Goal: Task Accomplishment & Management: Use online tool/utility

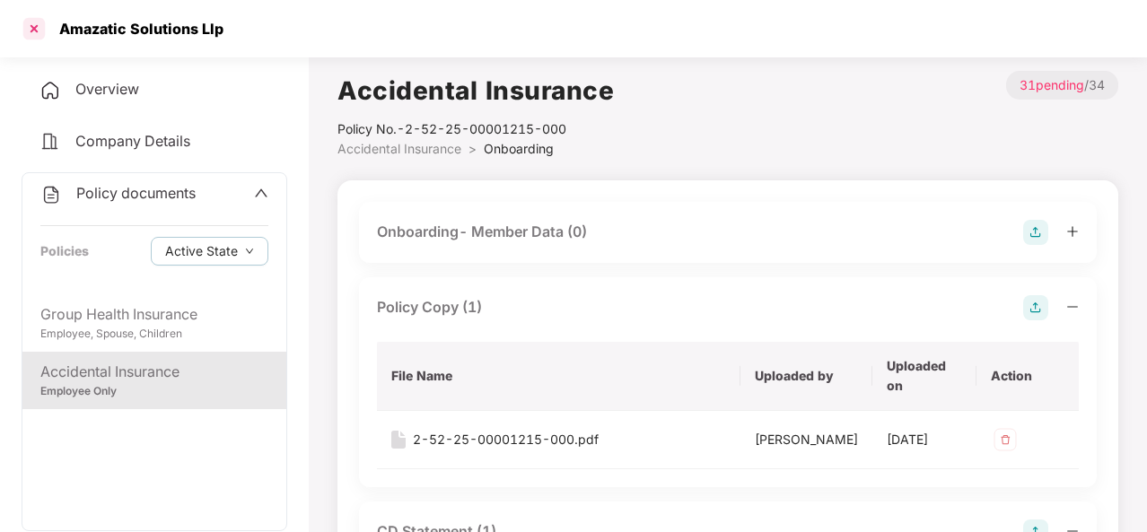
click at [29, 24] on div at bounding box center [34, 28] width 29 height 29
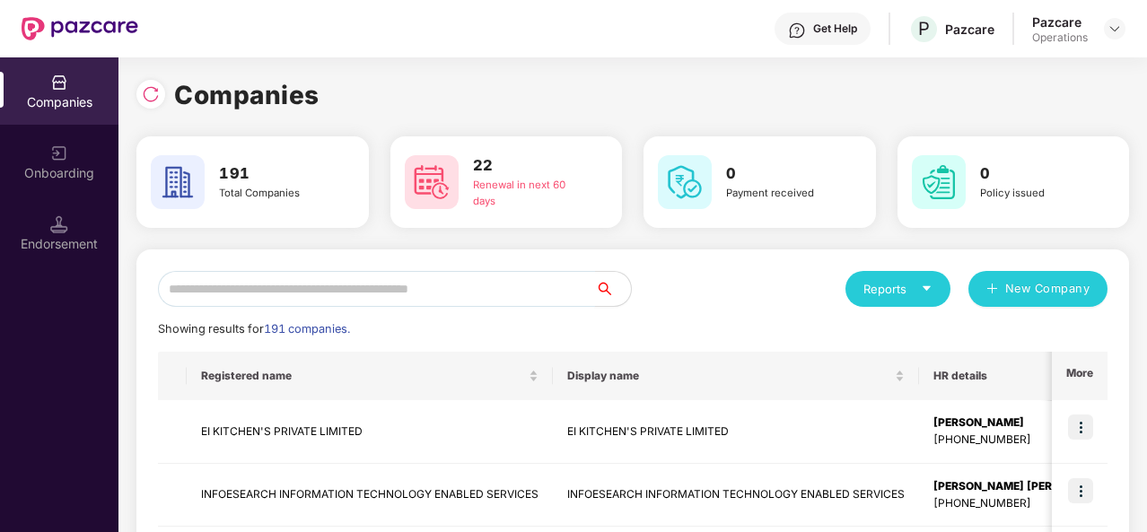
click at [397, 293] on input "text" at bounding box center [376, 289] width 437 height 36
paste input "**********"
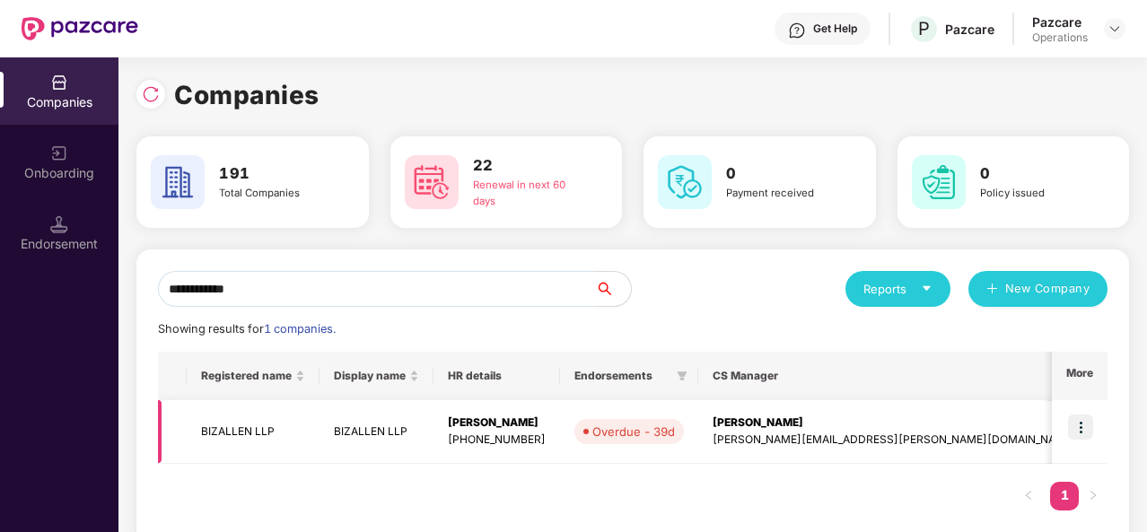
type input "**********"
click at [229, 432] on td "BIZALLEN LLP" at bounding box center [253, 432] width 133 height 64
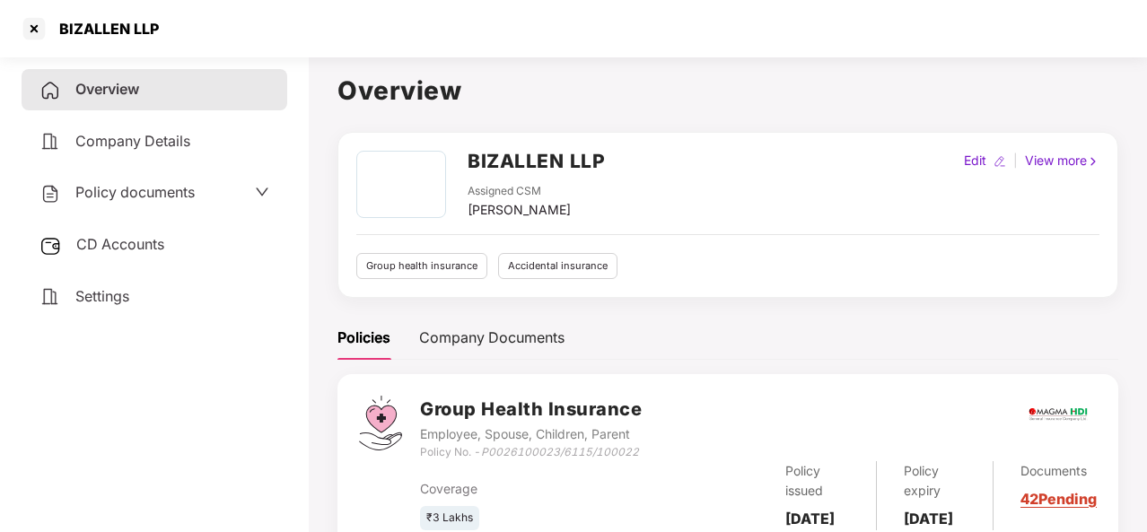
click at [118, 203] on div "Policy documents" at bounding box center [116, 192] width 155 height 23
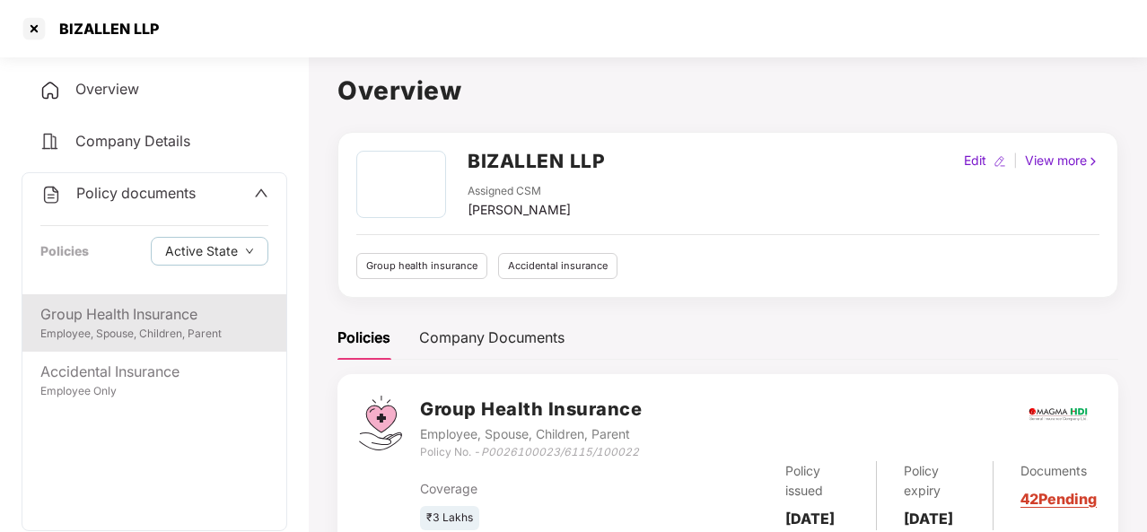
click at [145, 321] on div "Group Health Insurance" at bounding box center [154, 314] width 228 height 22
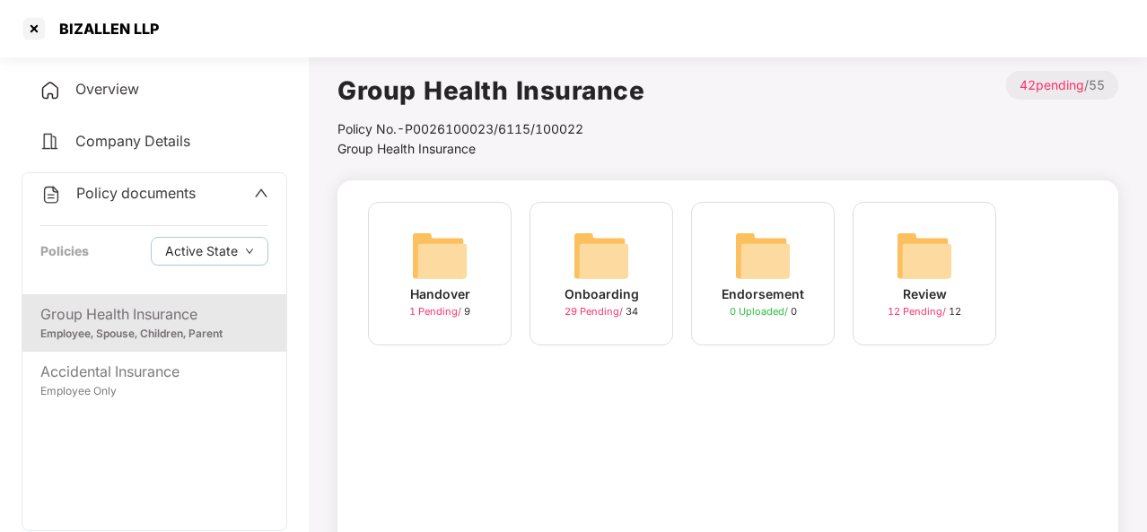
click at [560, 298] on div "Onboarding 29 Pending / 34" at bounding box center [602, 274] width 144 height 144
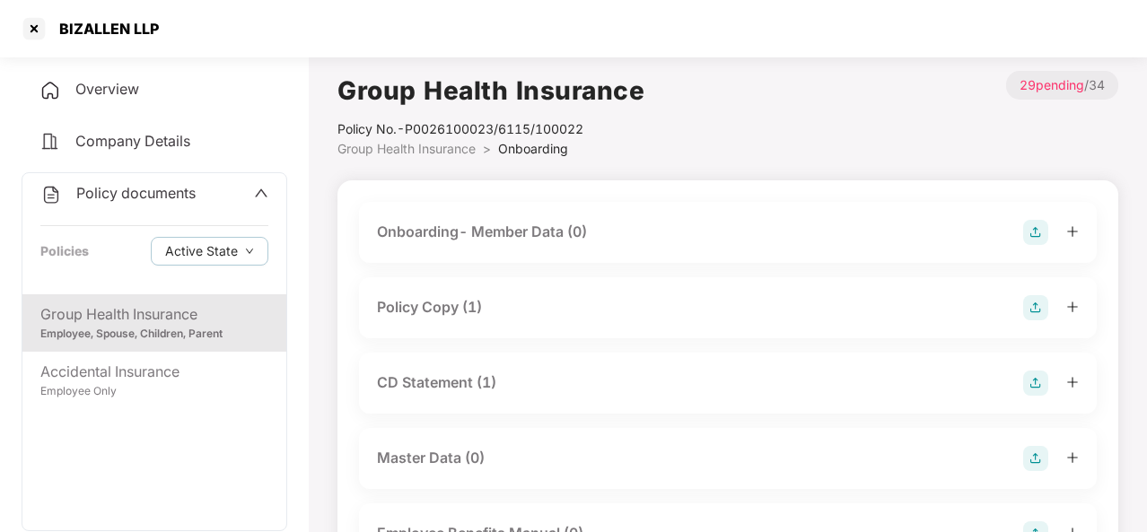
click at [476, 309] on div "Policy Copy (1)" at bounding box center [429, 307] width 105 height 22
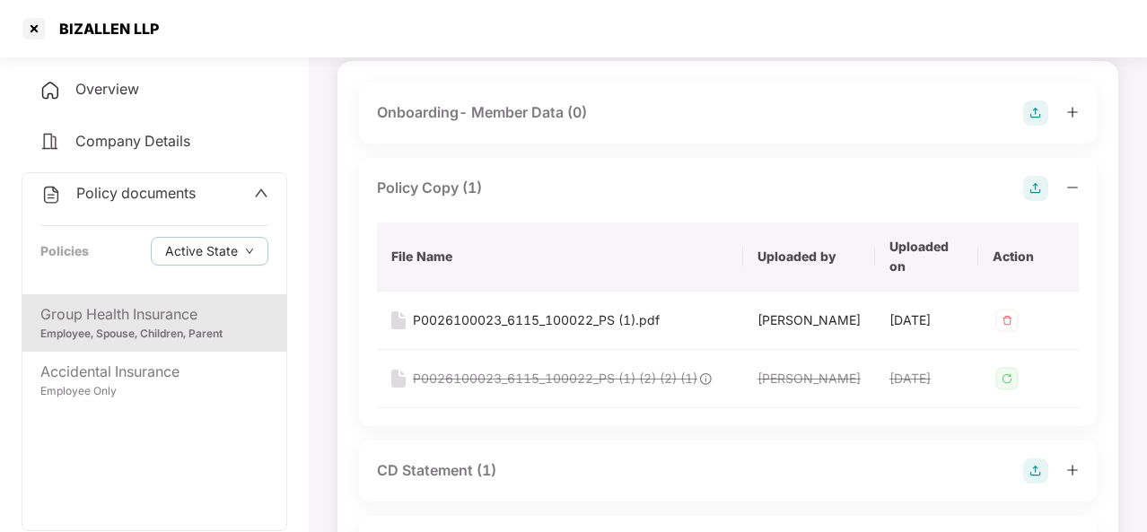
scroll to position [116, 0]
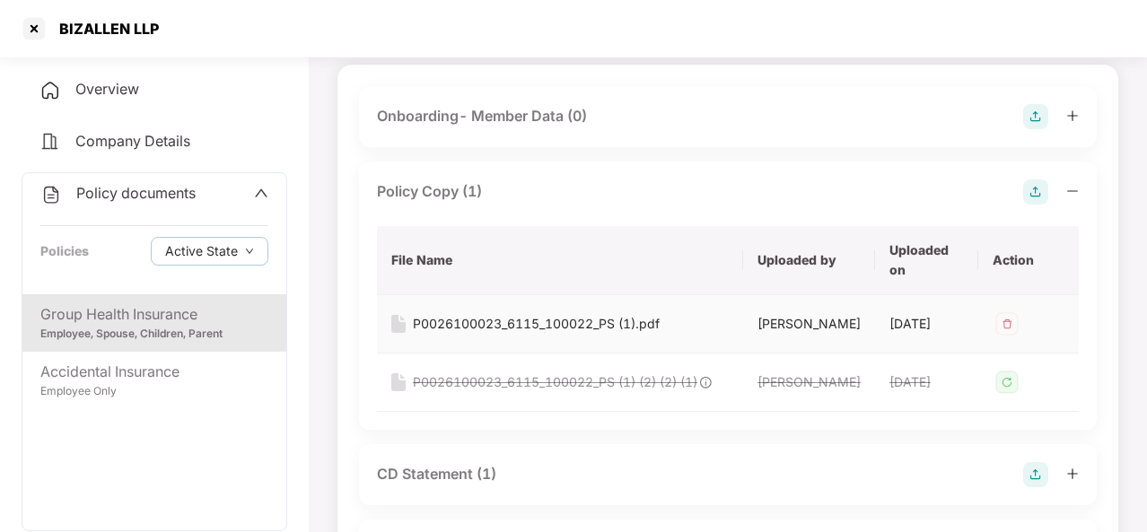
click at [488, 326] on div "P0026100023_6115_100022_PS (1).pdf" at bounding box center [536, 324] width 247 height 20
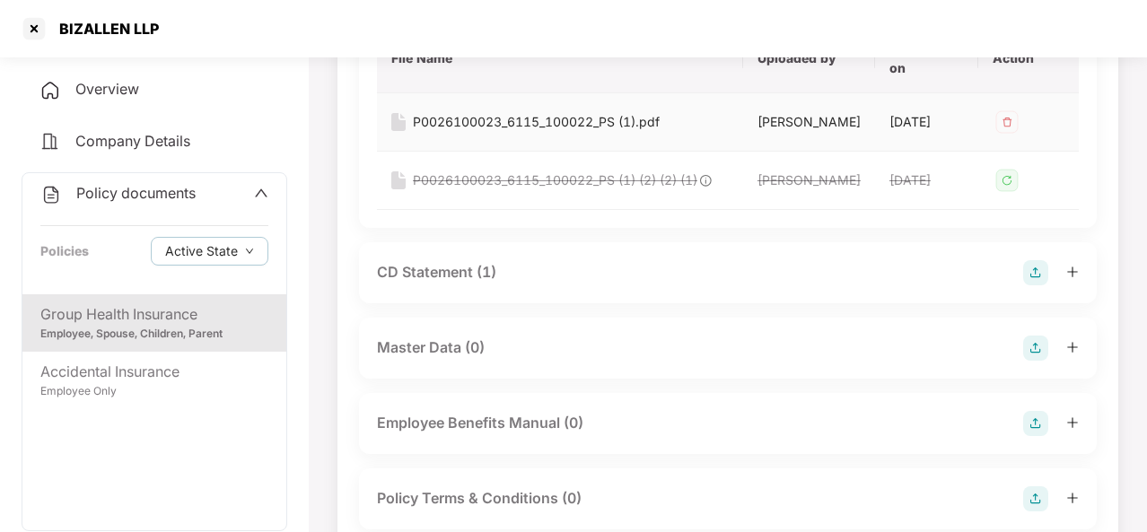
scroll to position [320, 0]
click at [467, 282] on div "CD Statement (1)" at bounding box center [436, 270] width 119 height 22
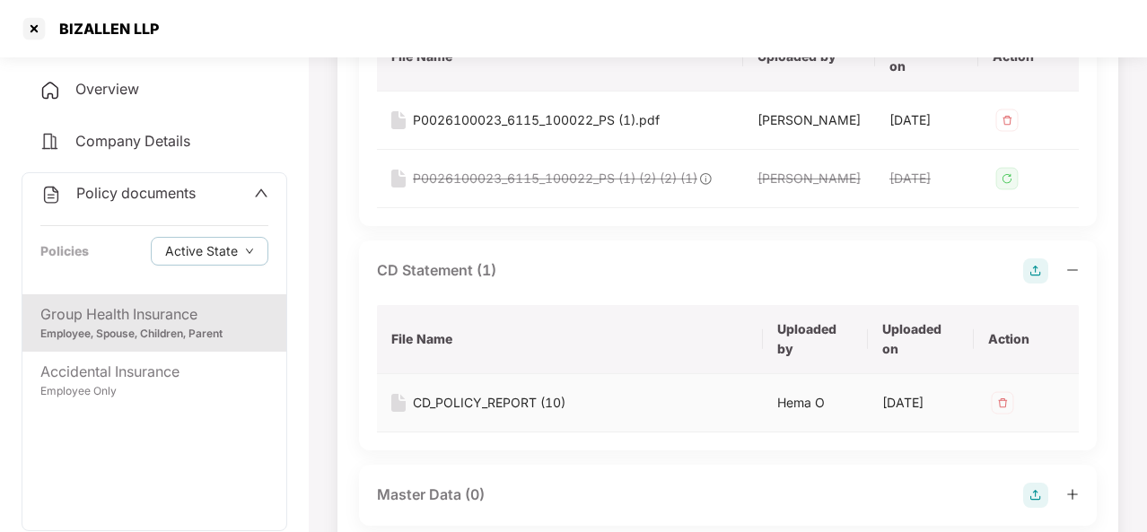
click at [482, 413] on div "CD_POLICY_REPORT (10)" at bounding box center [489, 403] width 153 height 20
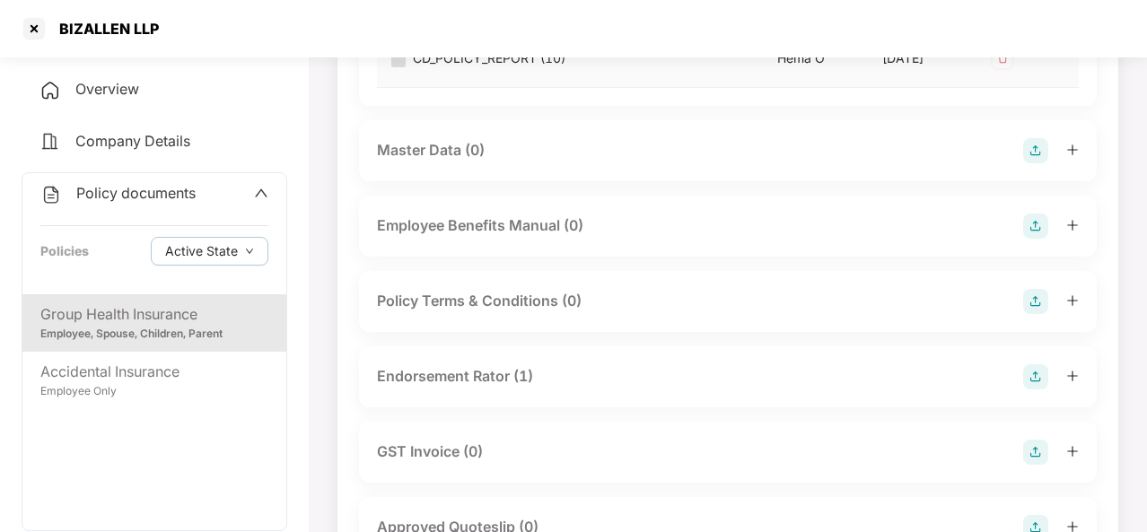
scroll to position [676, 0]
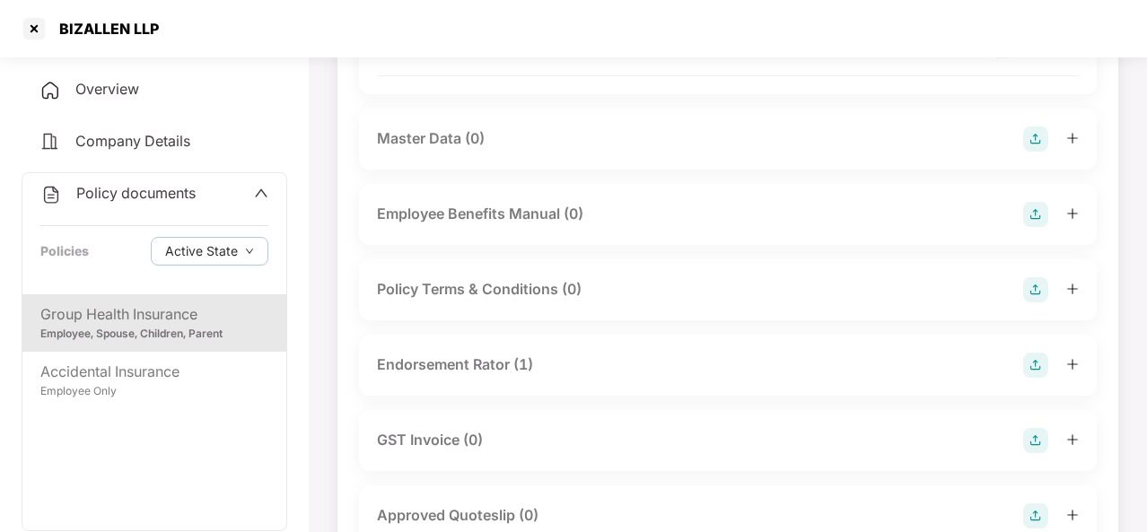
click at [456, 376] on div "Endorsement Rator (1)" at bounding box center [455, 365] width 156 height 22
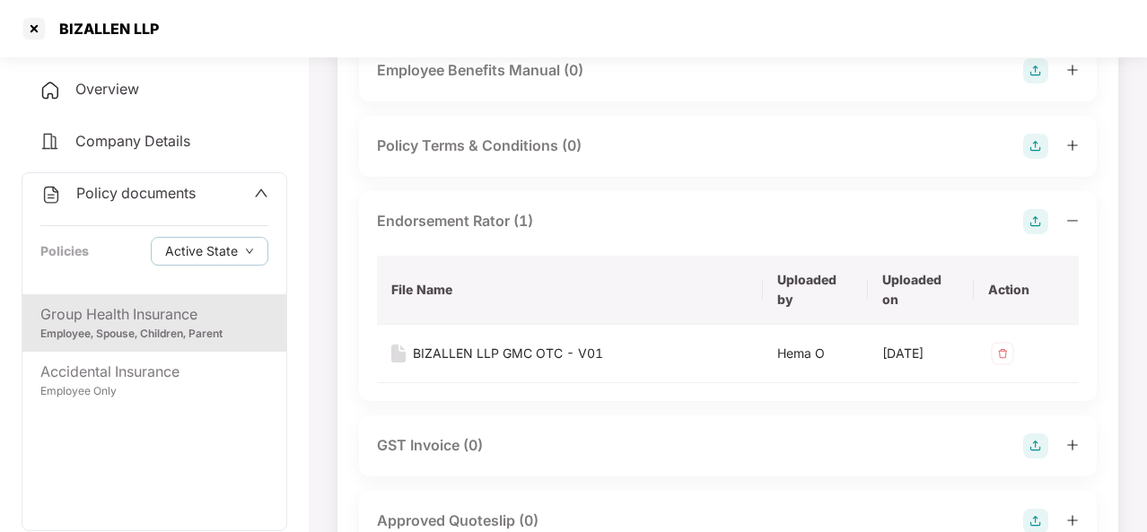
scroll to position [823, 0]
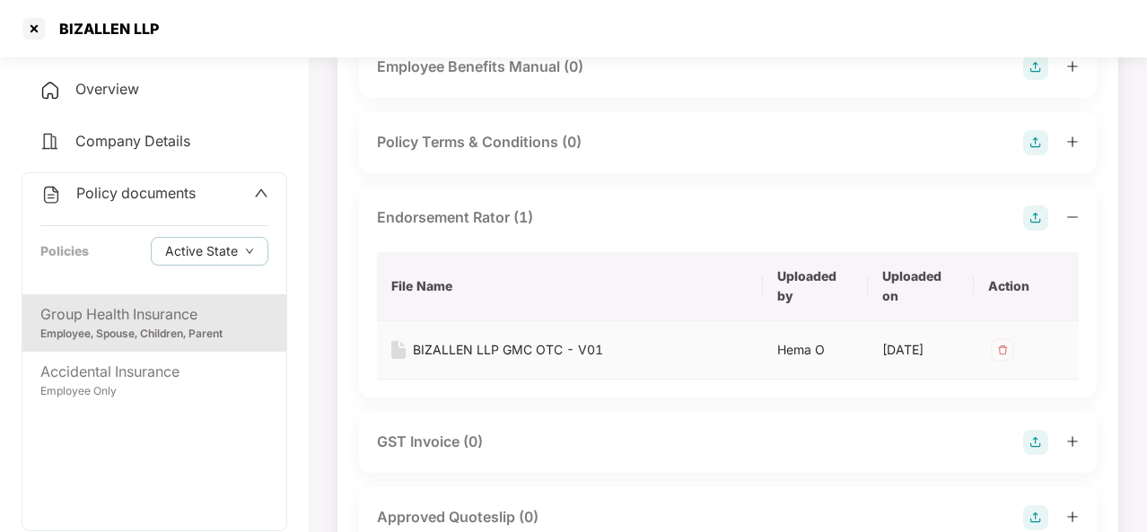
click at [470, 360] on div "BIZALLEN LLP GMC OTC - V01" at bounding box center [508, 350] width 190 height 20
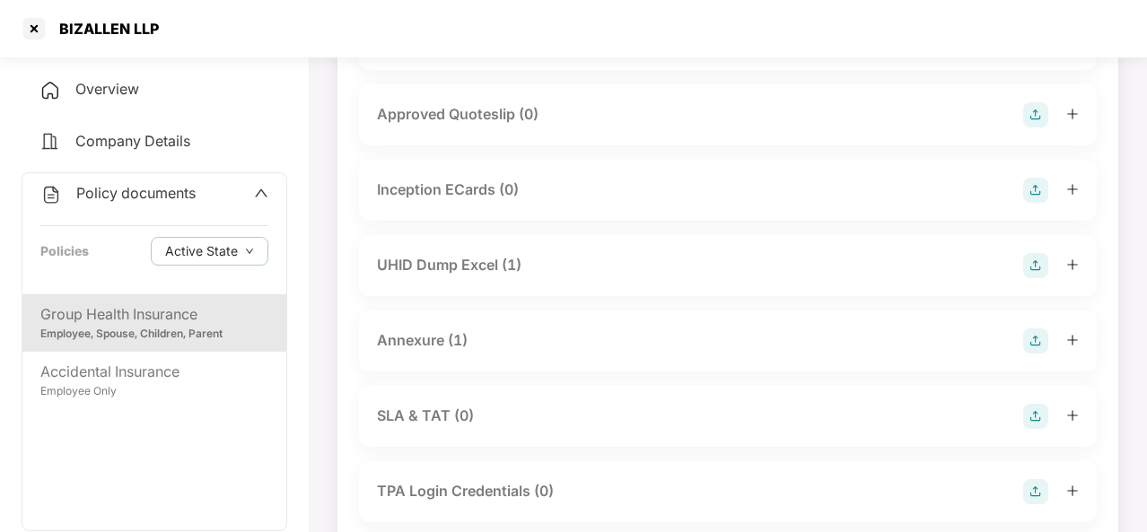
scroll to position [1227, 0]
click at [433, 276] on div "UHID Dump Excel (1)" at bounding box center [449, 264] width 144 height 22
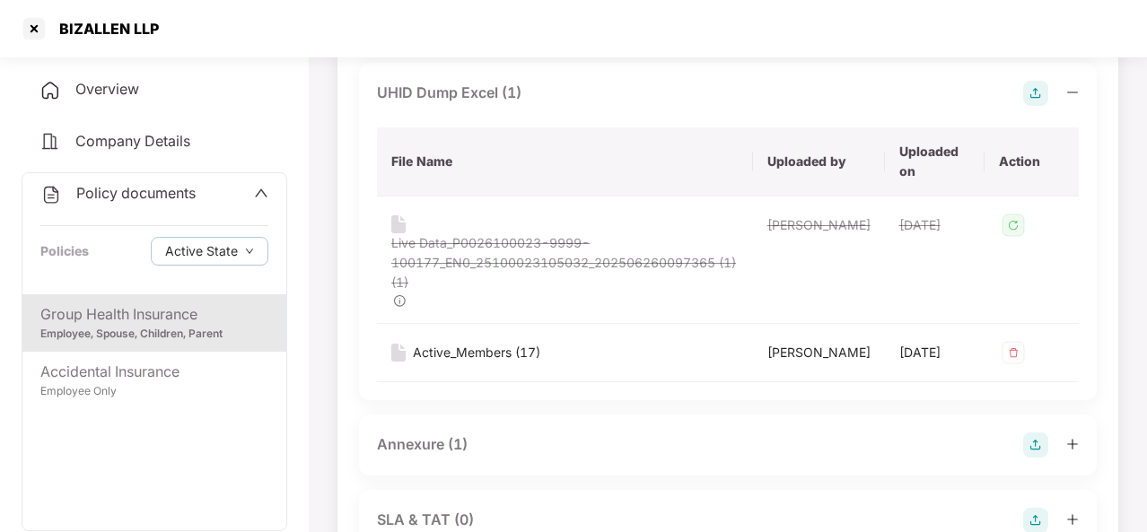
scroll to position [1401, 0]
click at [486, 360] on div "Active_Members (17)" at bounding box center [476, 350] width 127 height 20
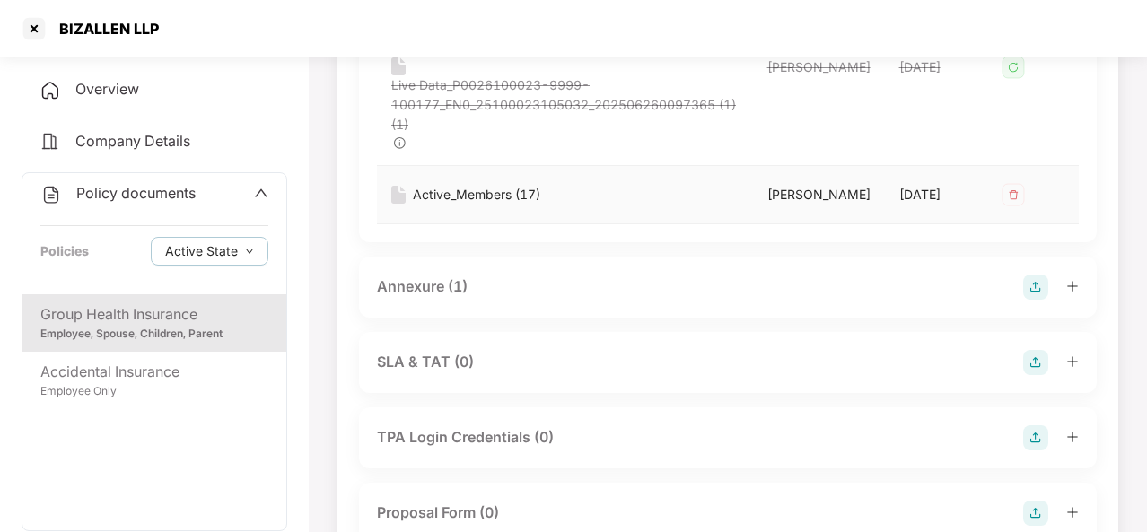
scroll to position [1579, 0]
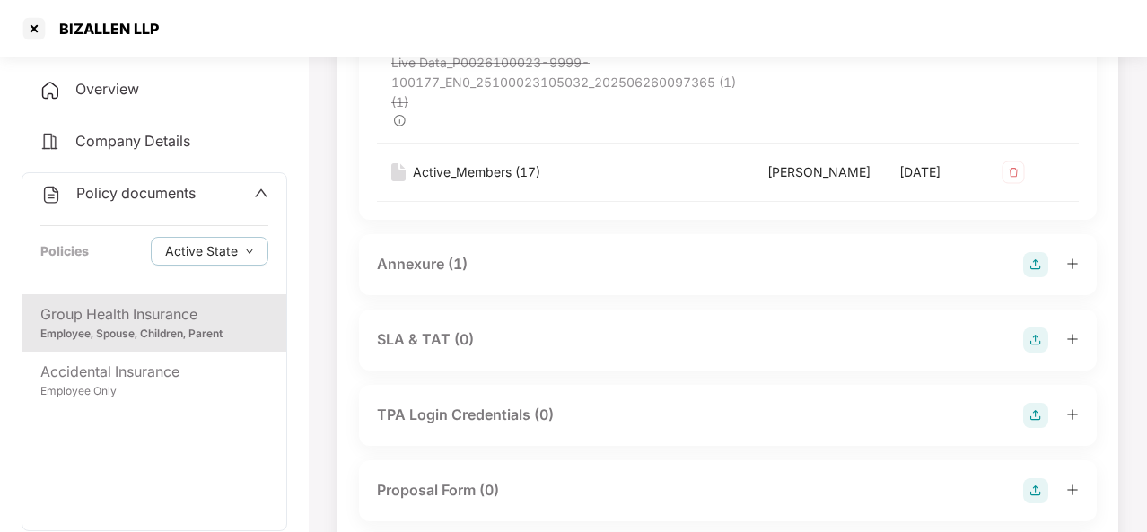
click at [434, 276] on div "Annexure (1)" at bounding box center [422, 264] width 91 height 22
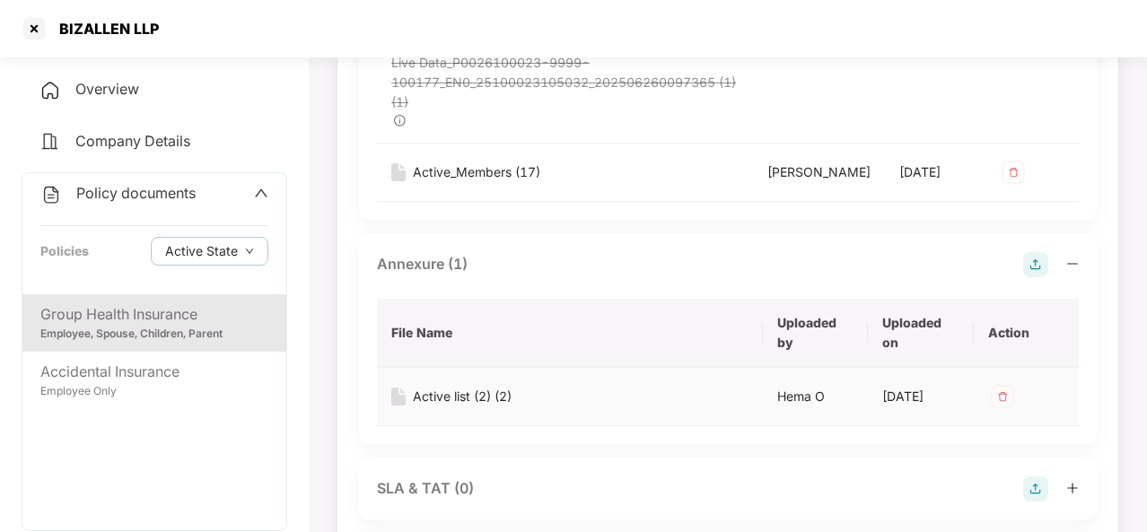
click at [473, 407] on div "Active list (2) (2)" at bounding box center [462, 397] width 99 height 20
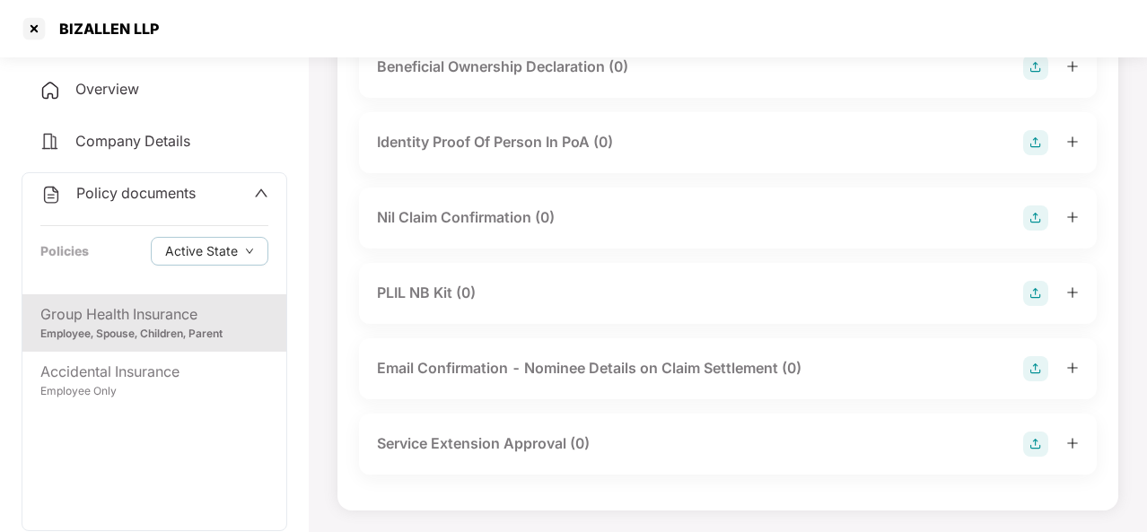
scroll to position [3294, 0]
drag, startPoint x: 153, startPoint y: 32, endPoint x: 61, endPoint y: 20, distance: 93.3
click at [61, 20] on div "BIZALLEN LLP" at bounding box center [103, 29] width 110 height 18
copy div "BIZALLEN LLP"
click at [34, 26] on div at bounding box center [34, 28] width 29 height 29
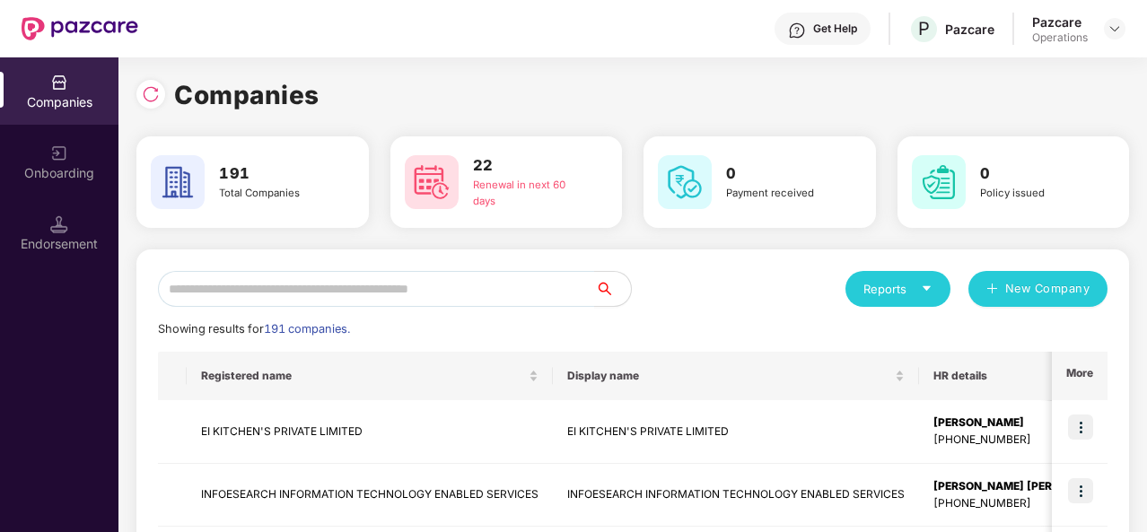
click at [791, 157] on div "0 Payment received" at bounding box center [760, 182] width 218 height 63
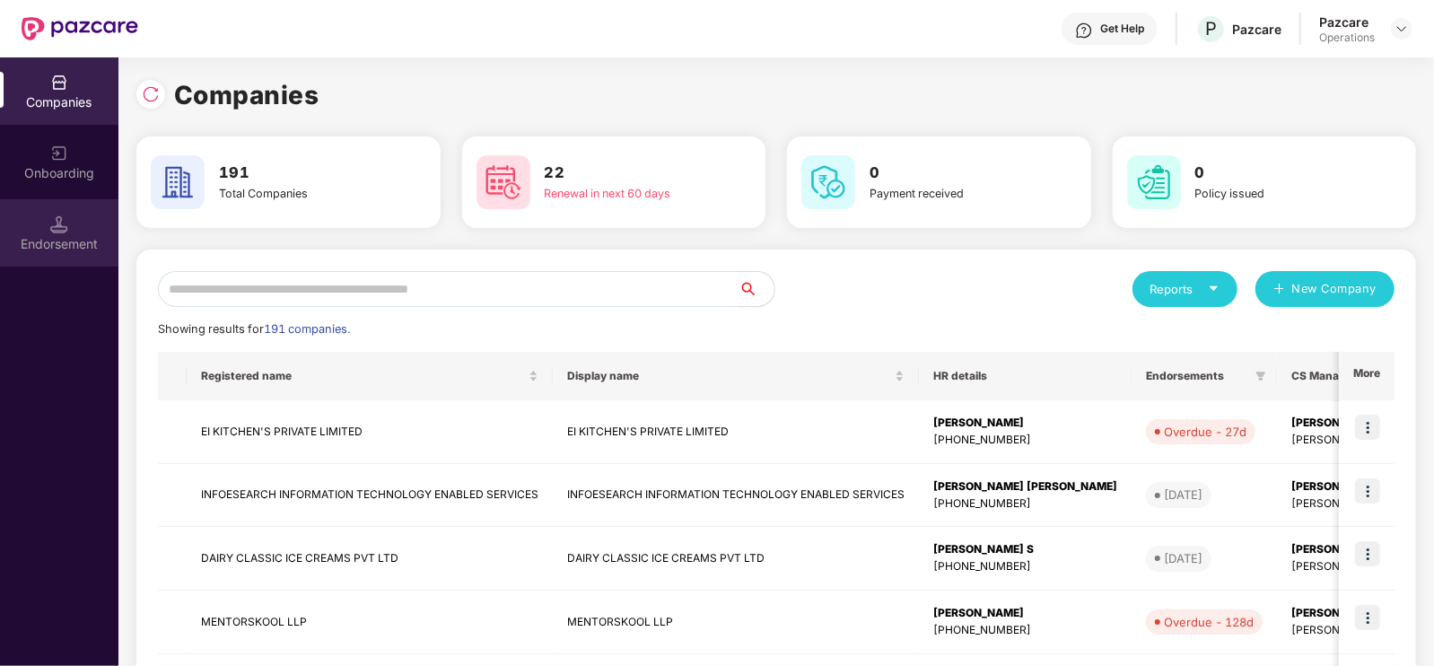
click at [65, 235] on div "Endorsement" at bounding box center [59, 244] width 118 height 18
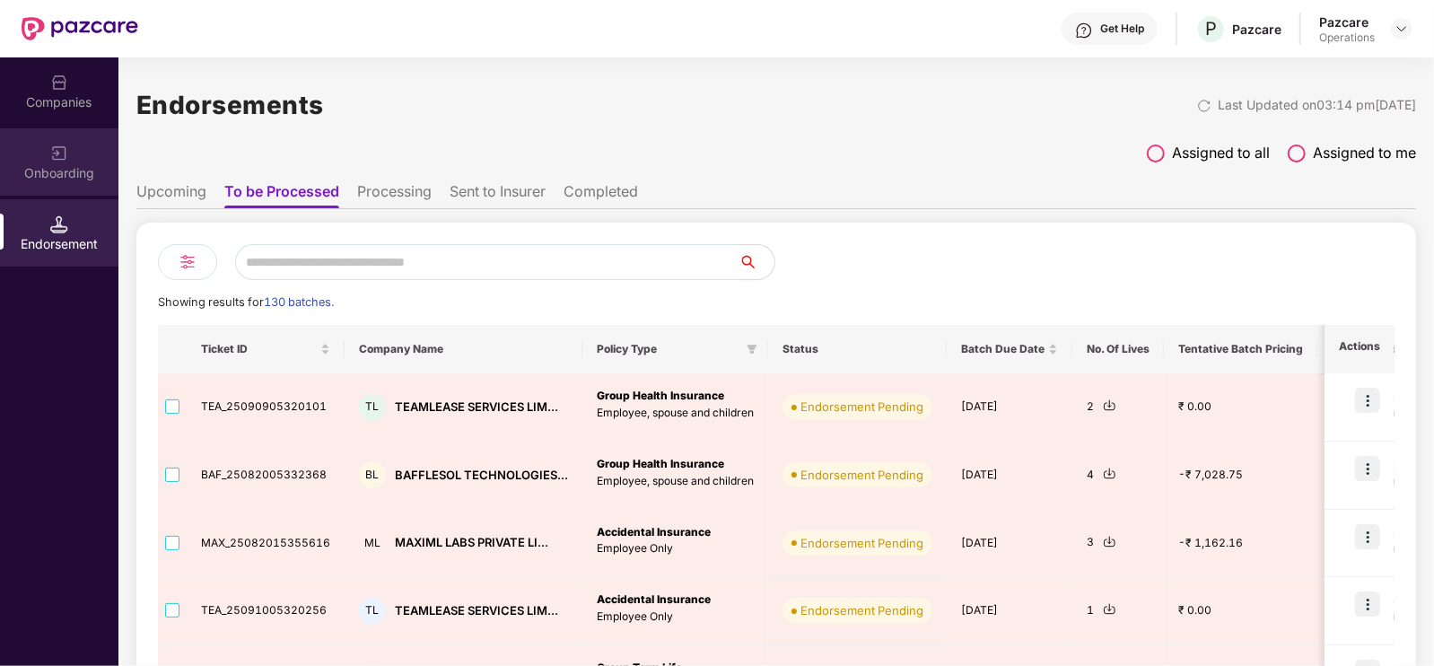
click at [63, 166] on div "Onboarding" at bounding box center [59, 173] width 118 height 18
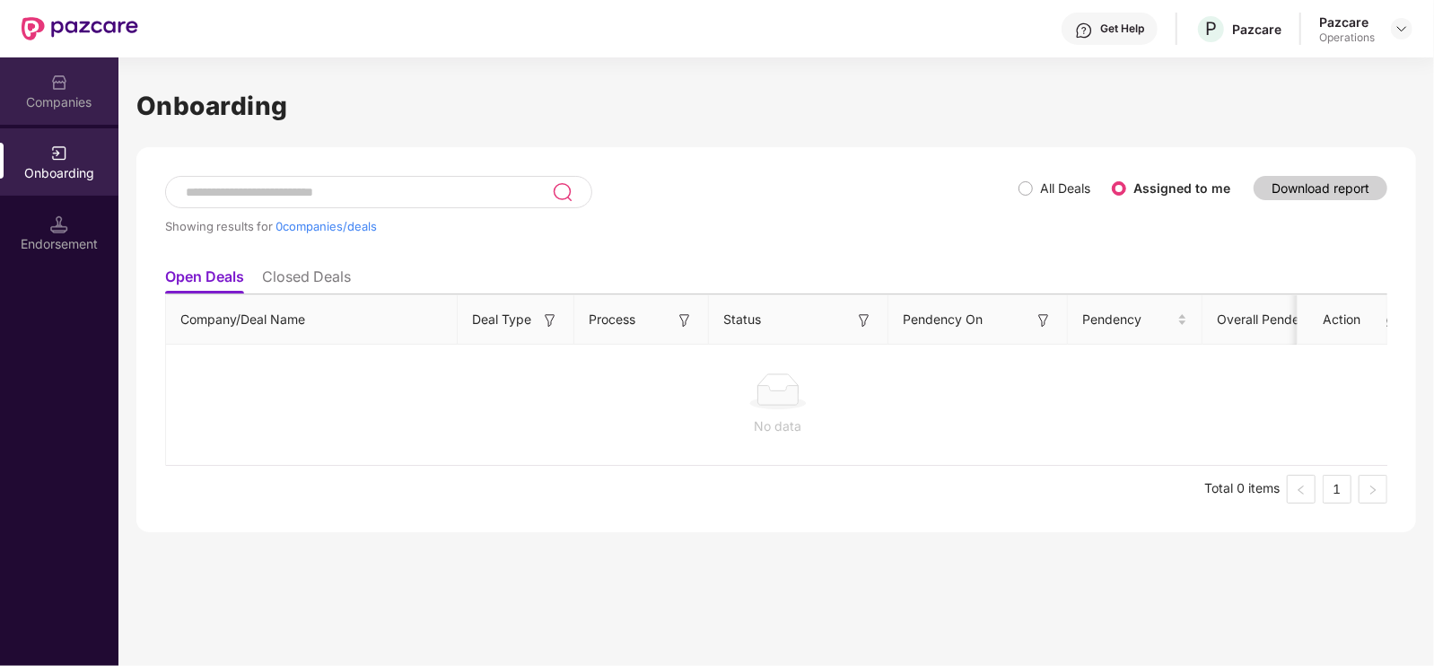
click at [57, 98] on div "Companies" at bounding box center [59, 102] width 118 height 18
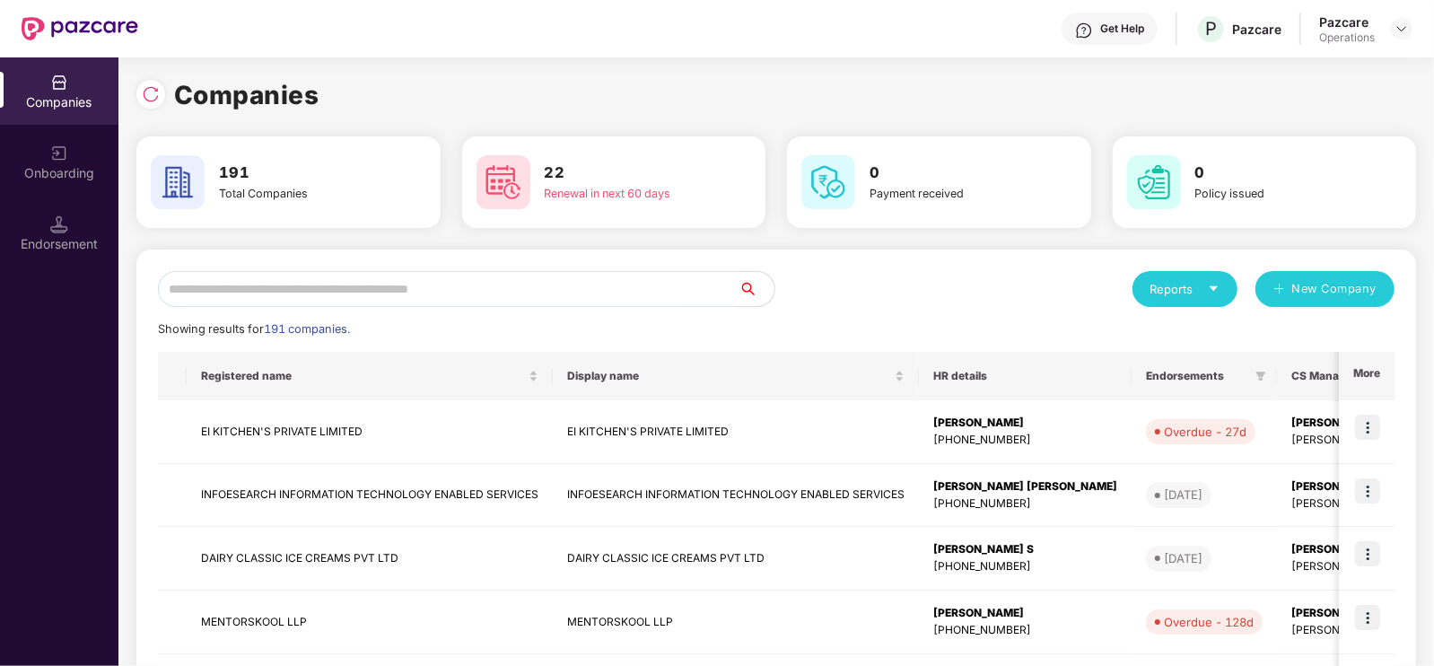
click at [66, 241] on div "Endorsement" at bounding box center [59, 244] width 118 height 18
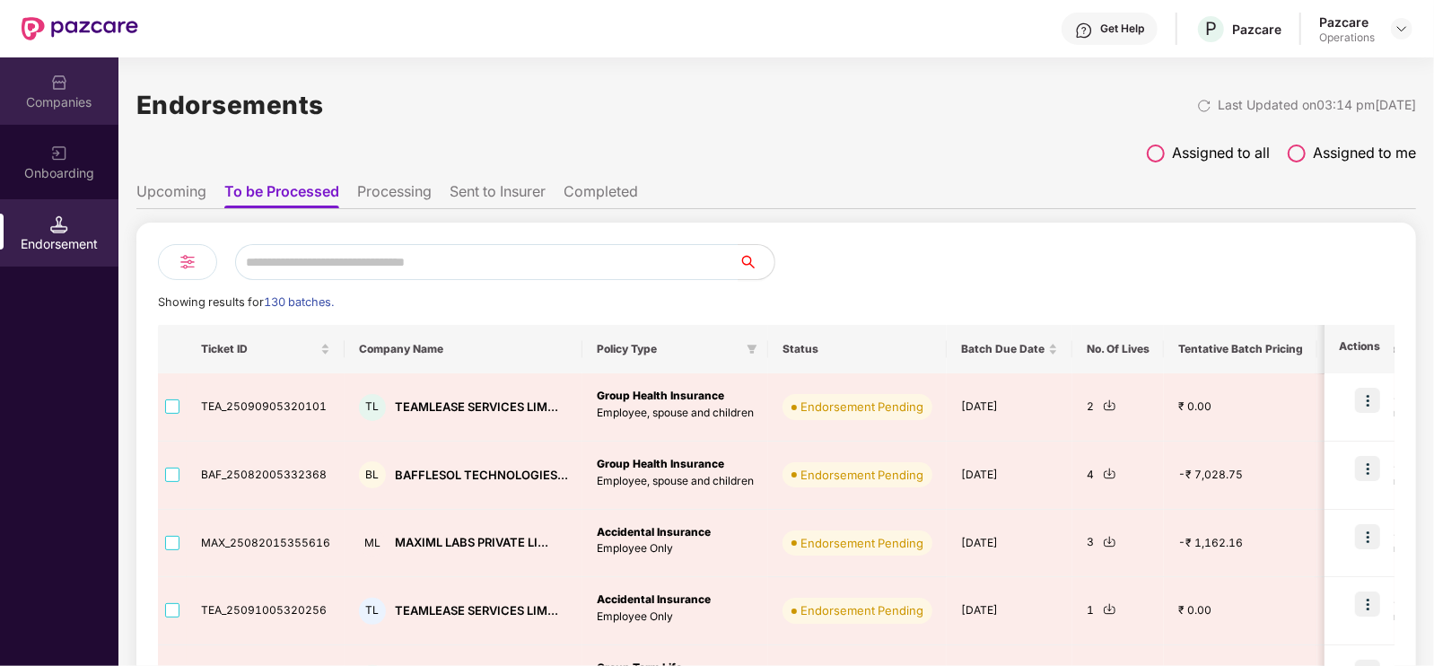
click at [49, 91] on div "Companies" at bounding box center [59, 90] width 118 height 67
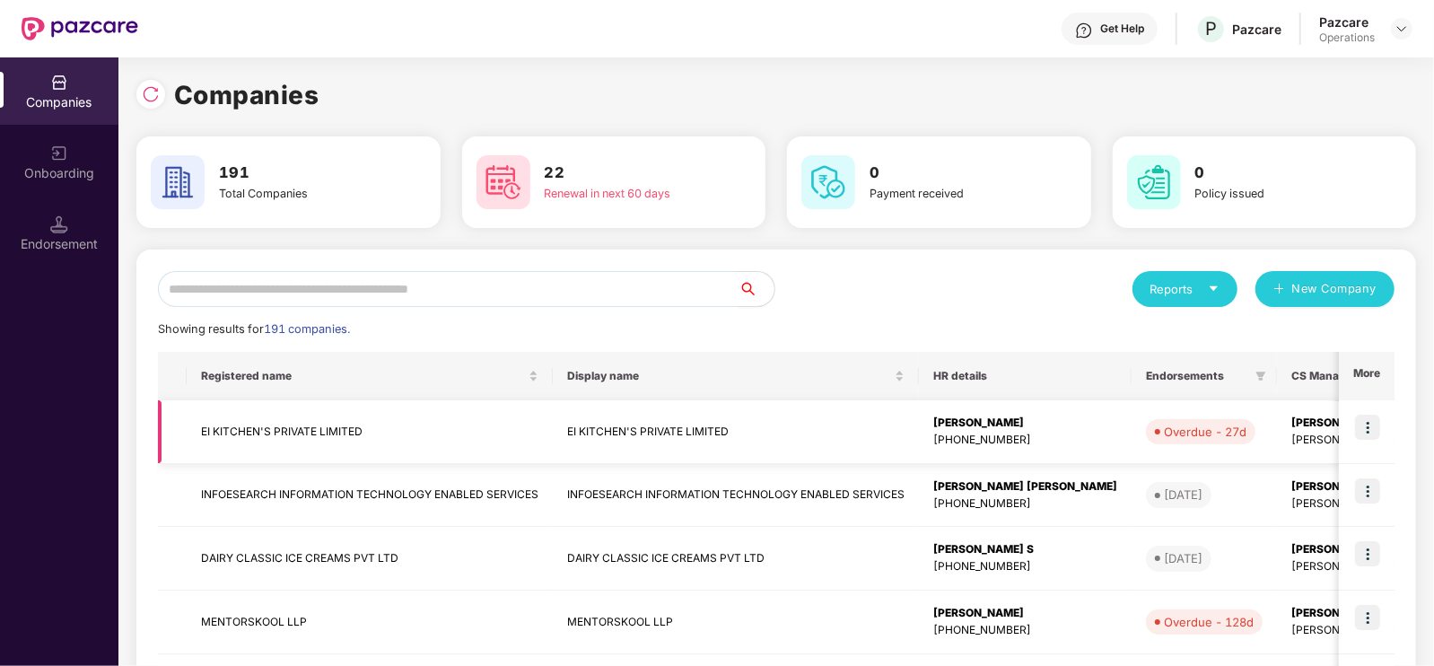
click at [1146, 422] on img at bounding box center [1367, 427] width 25 height 25
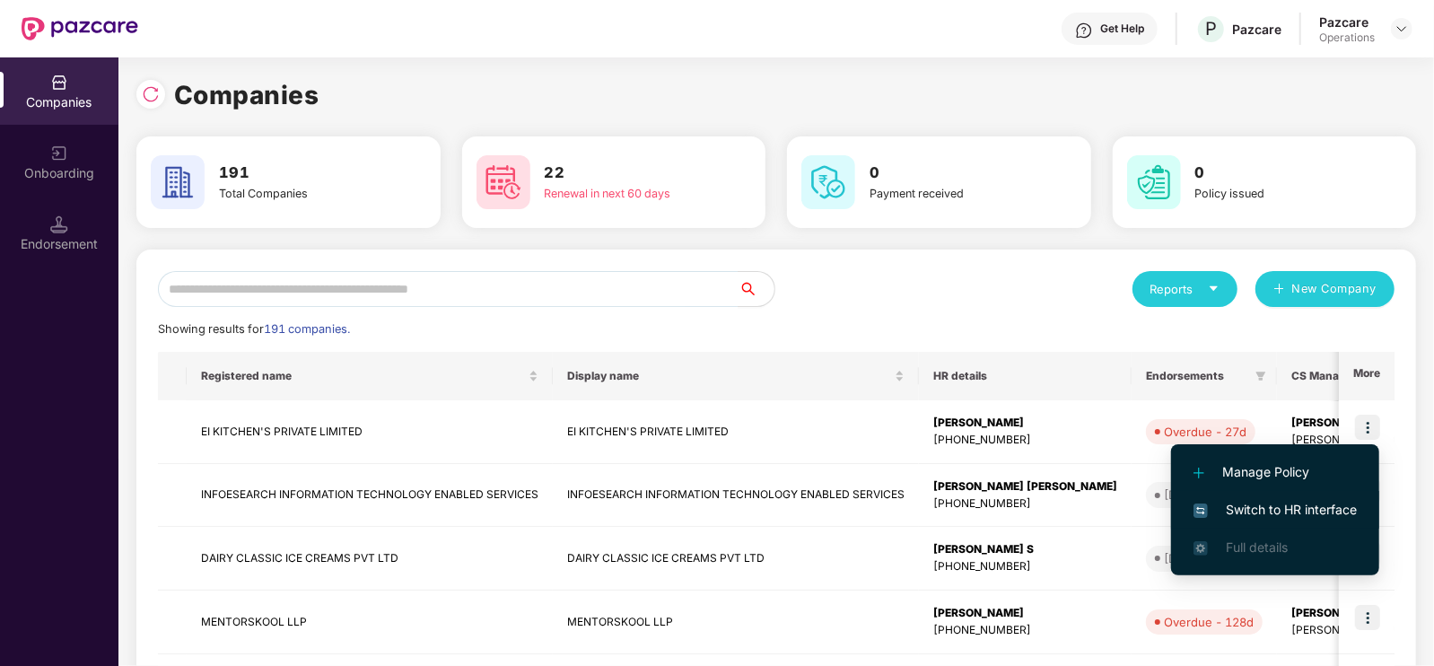
click at [1146, 514] on span "Switch to HR interface" at bounding box center [1275, 510] width 163 height 20
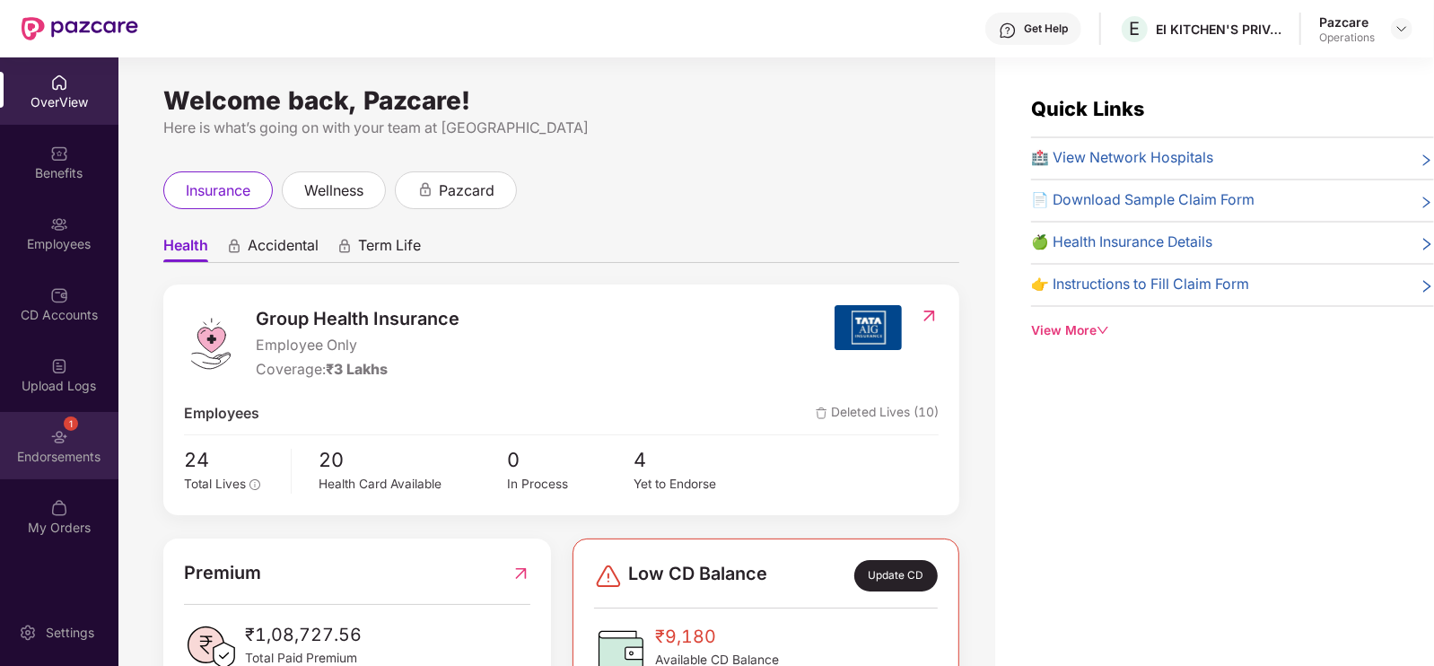
click at [54, 448] on div "Endorsements" at bounding box center [59, 457] width 118 height 18
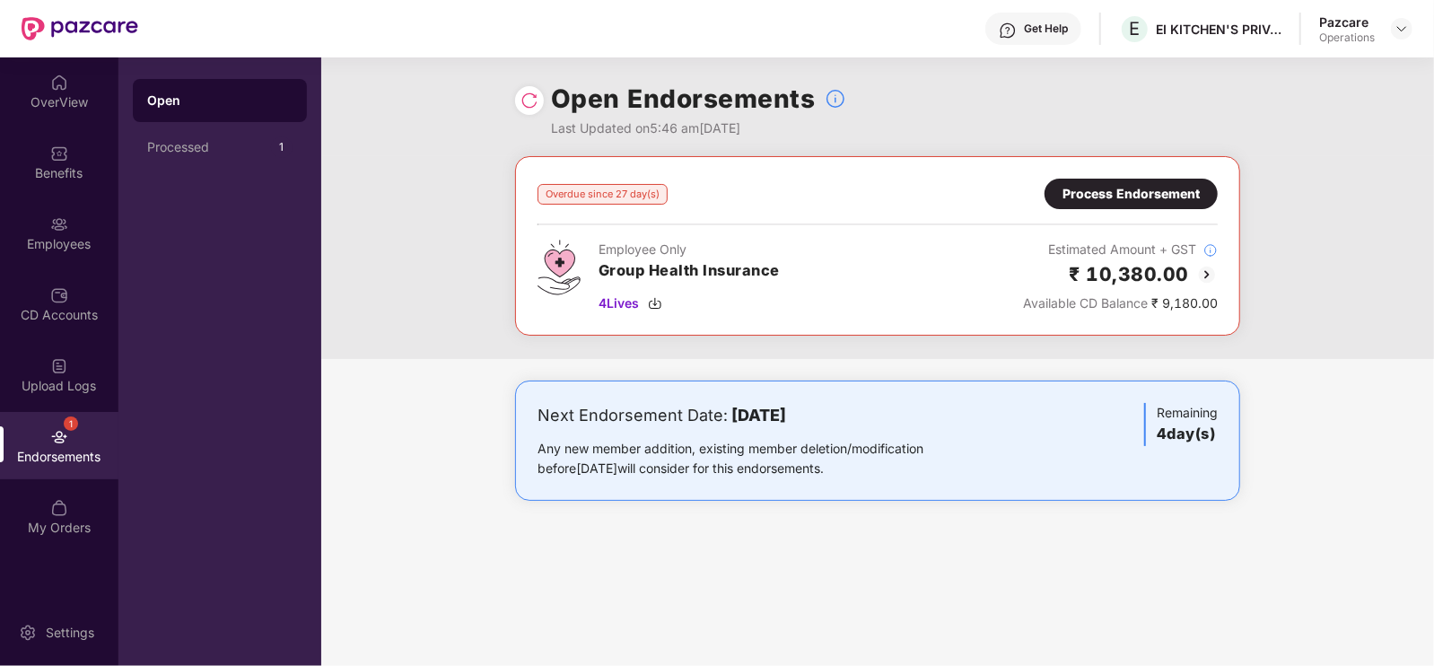
click at [1063, 189] on div "Process Endorsement" at bounding box center [1131, 194] width 137 height 20
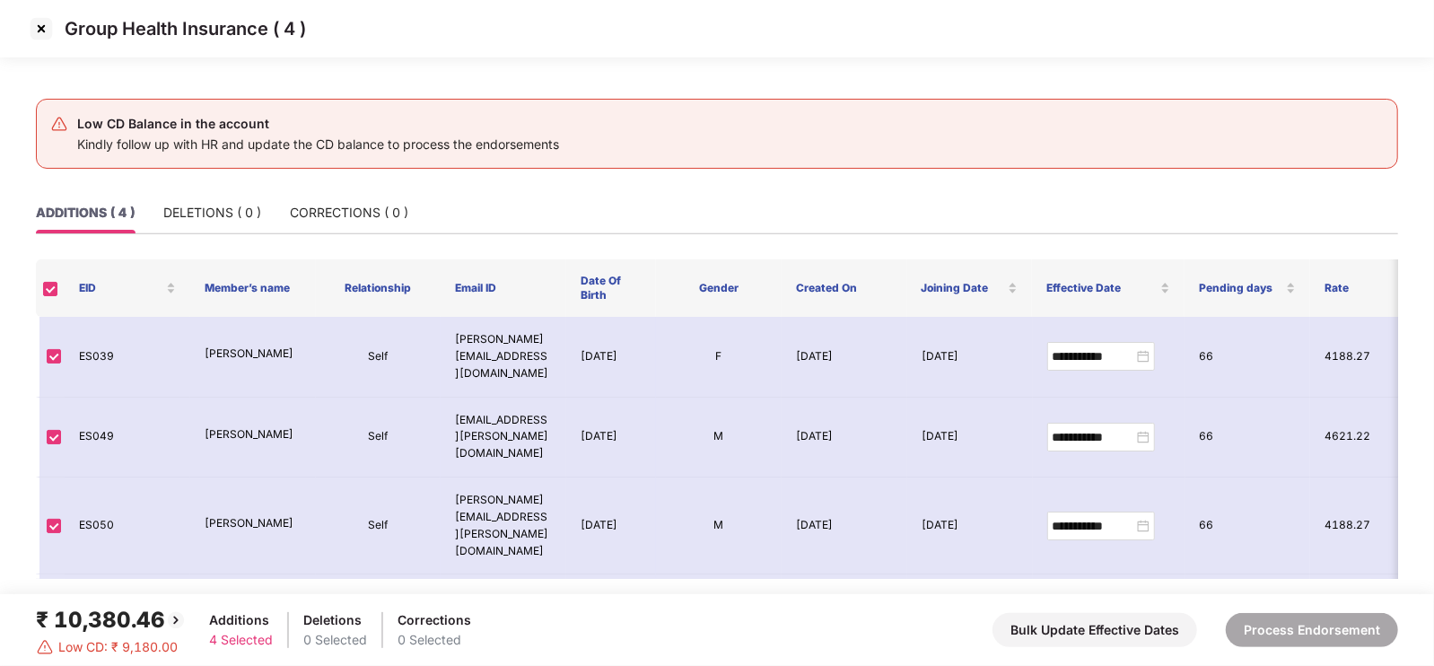
click at [42, 27] on img at bounding box center [41, 28] width 29 height 29
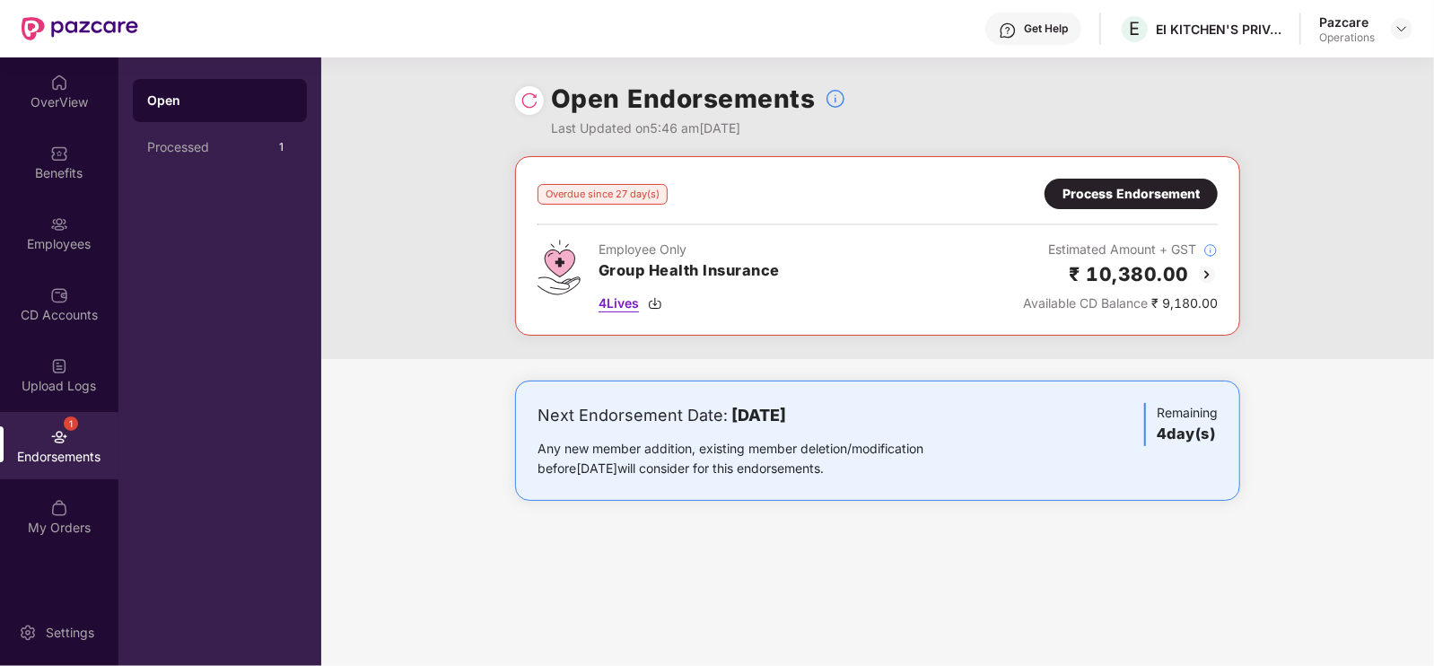
click at [656, 302] on img at bounding box center [655, 303] width 14 height 14
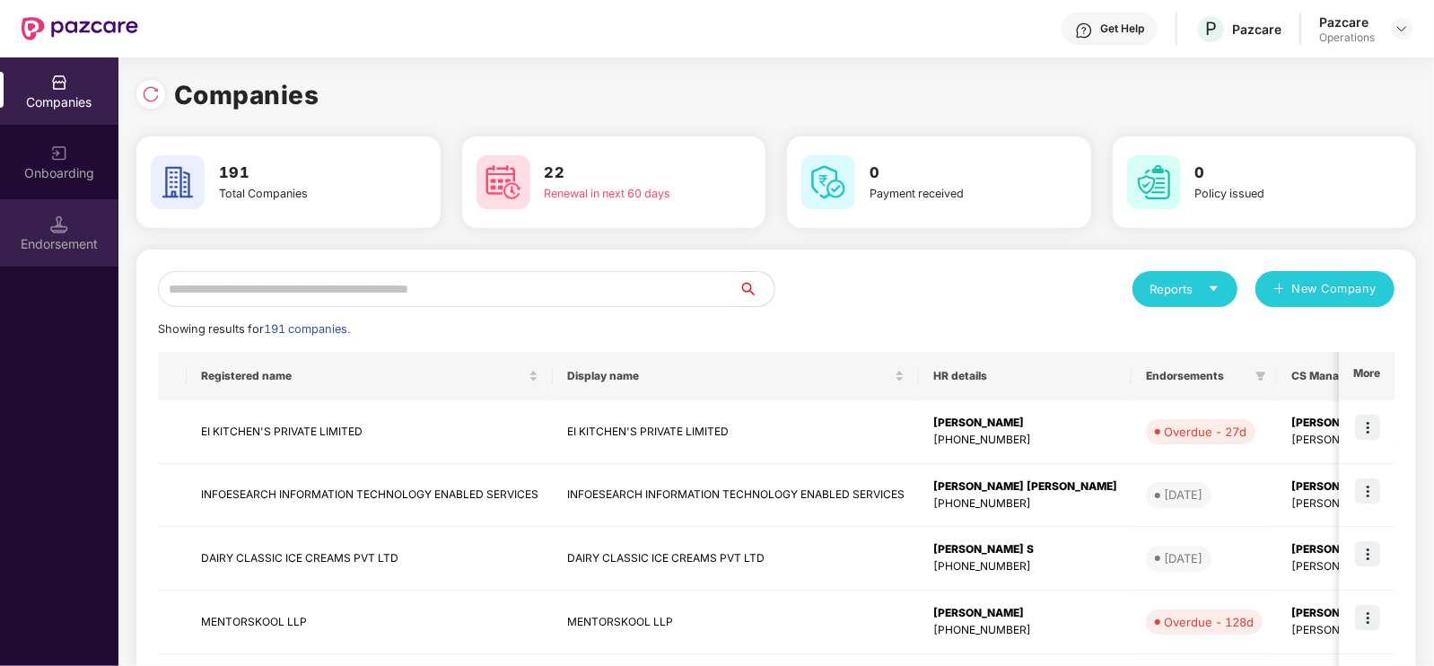
click at [48, 220] on div "Endorsement" at bounding box center [59, 232] width 118 height 67
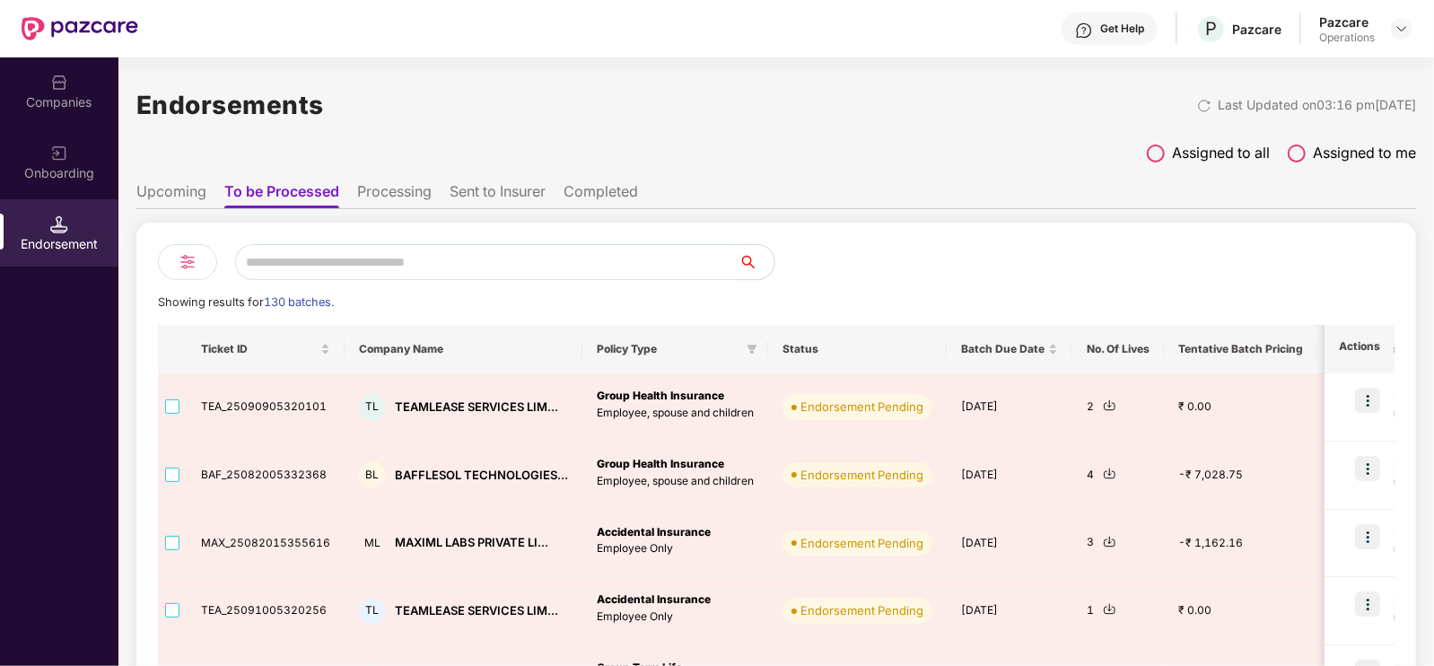
click at [396, 186] on li "Processing" at bounding box center [394, 195] width 74 height 26
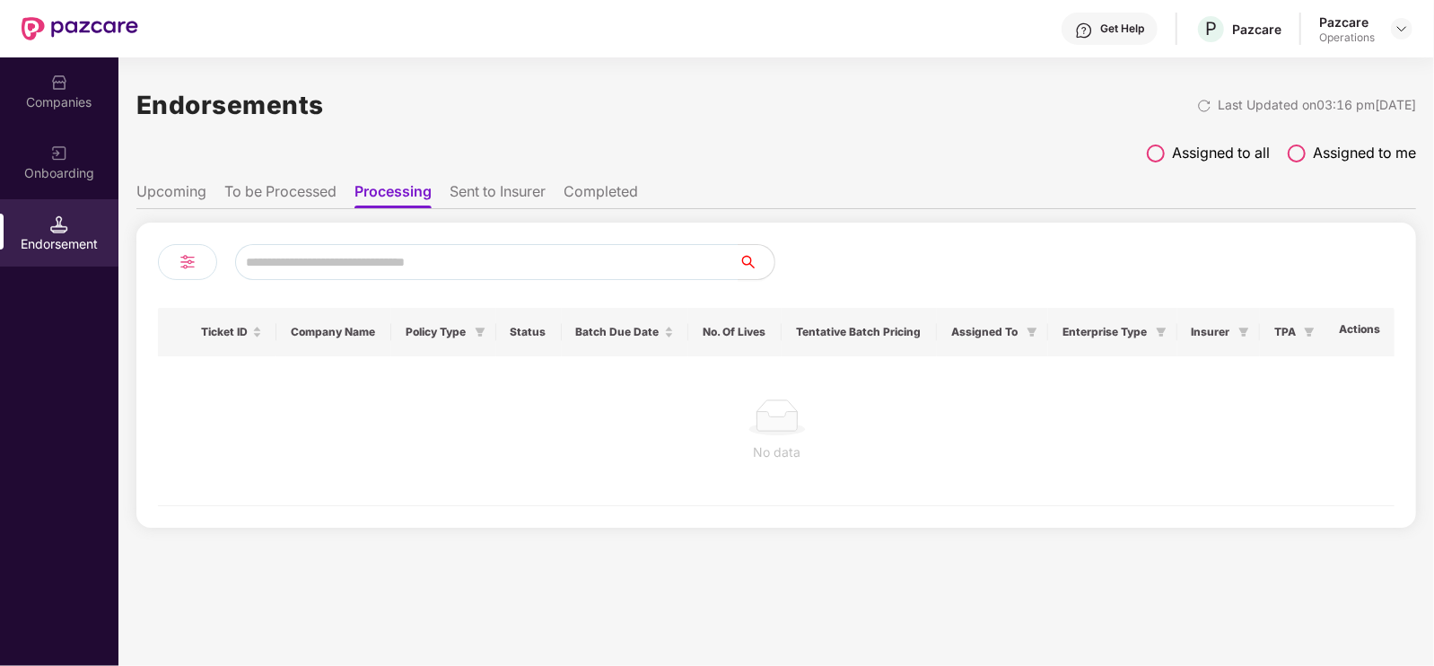
click at [155, 183] on li "Upcoming" at bounding box center [171, 195] width 70 height 26
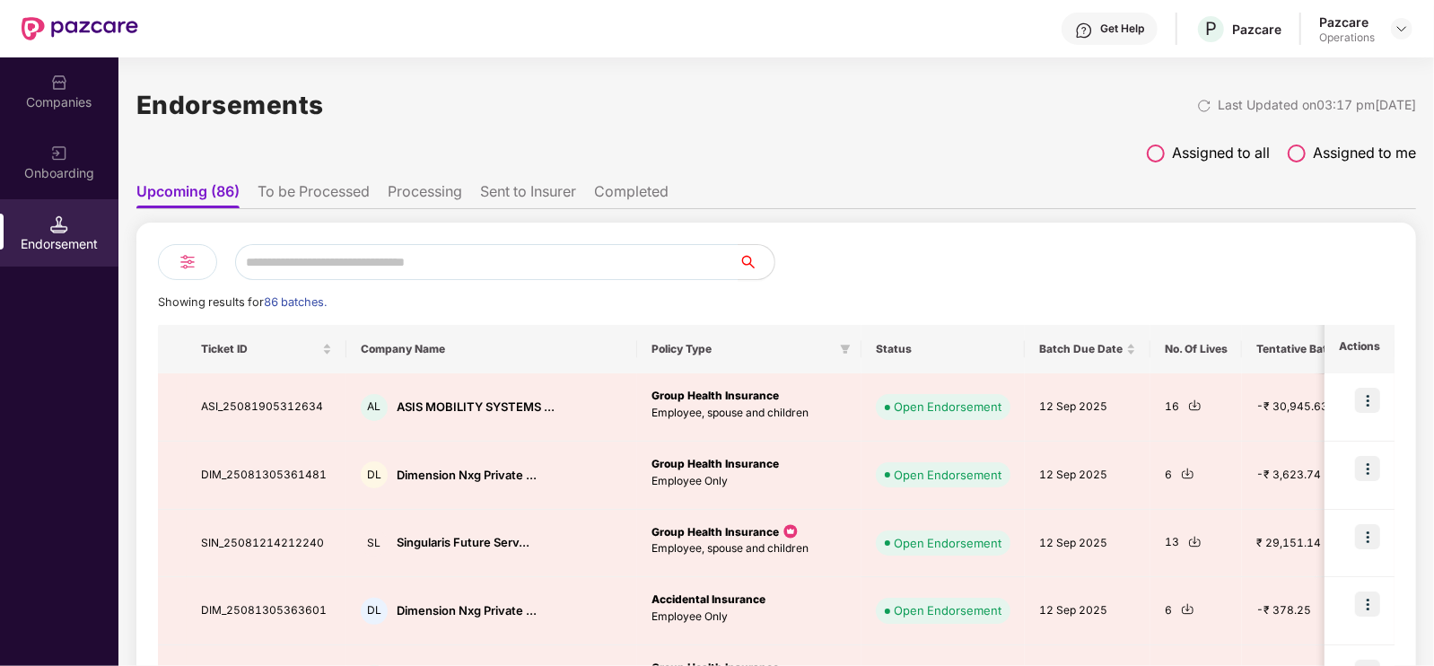
click at [342, 182] on li "To be Processed" at bounding box center [314, 195] width 112 height 26
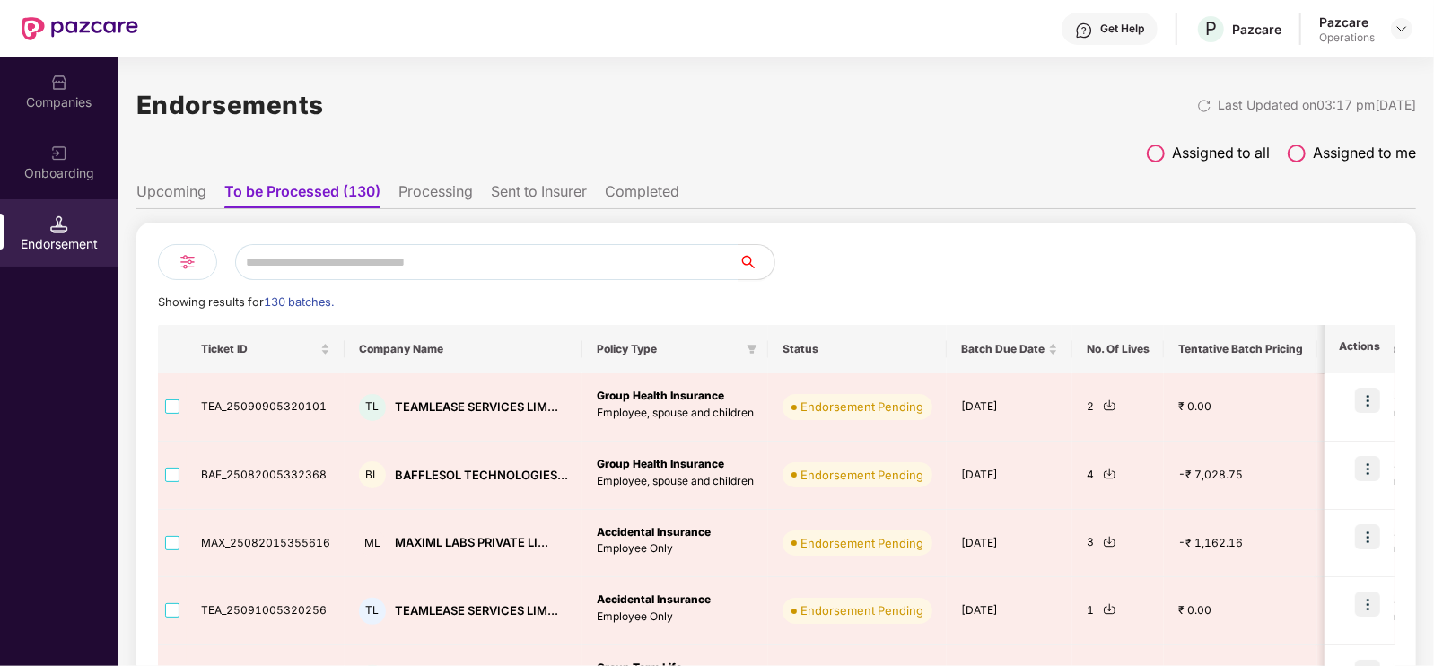
click at [1146, 258] on div at bounding box center [1085, 262] width 618 height 36
click at [1146, 267] on div at bounding box center [1085, 262] width 618 height 36
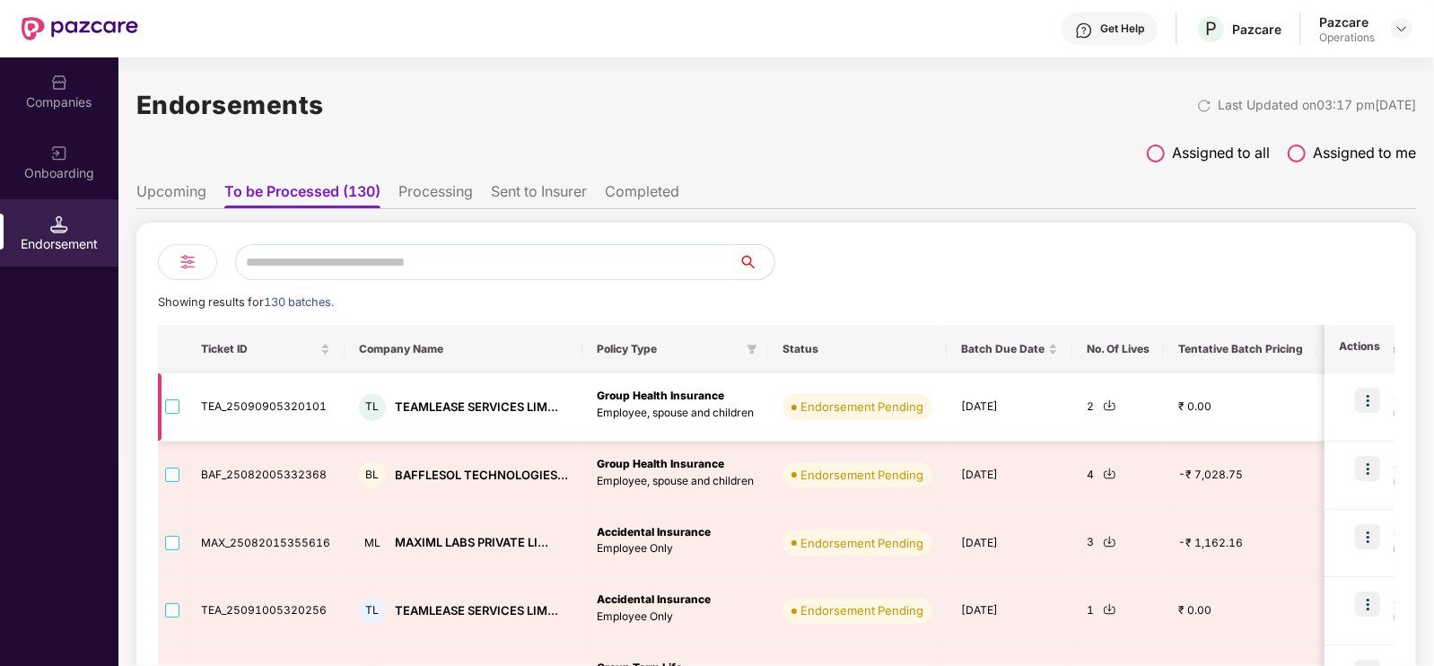
click at [1146, 399] on img at bounding box center [1367, 400] width 25 height 25
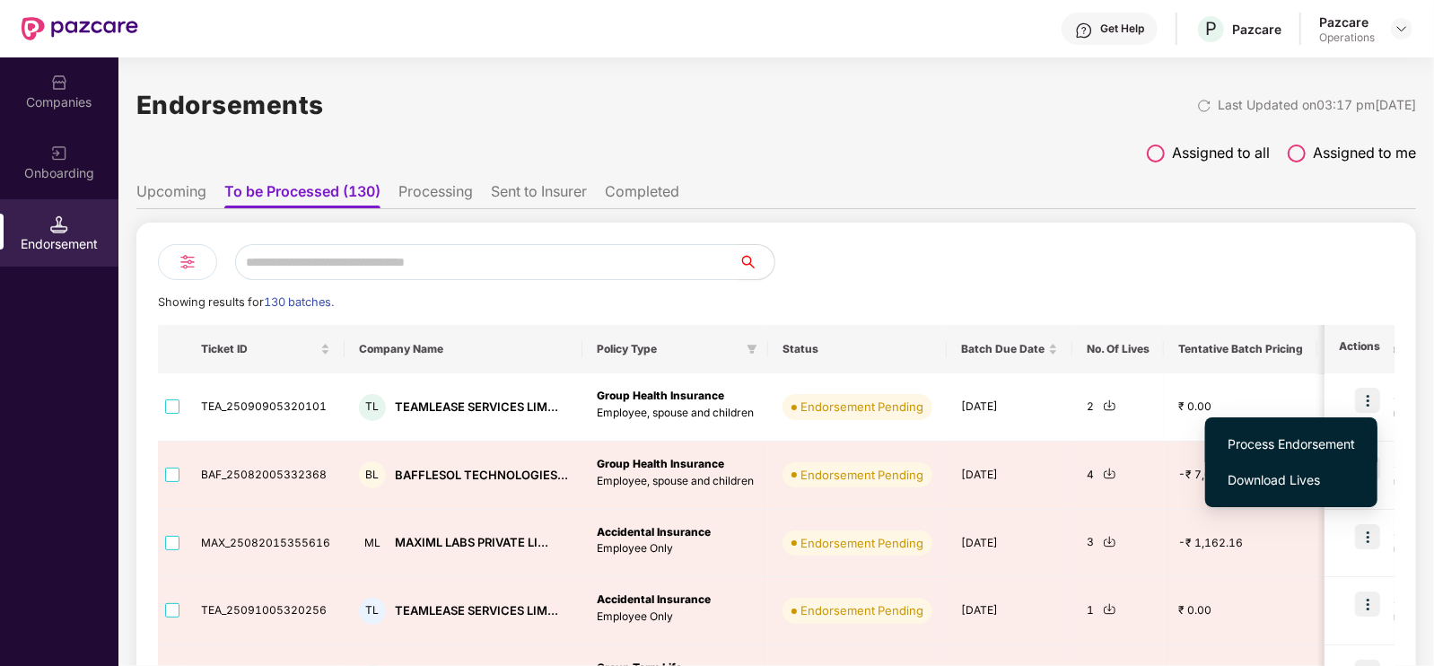
click at [1146, 440] on span "Process Endorsement" at bounding box center [1291, 444] width 127 height 20
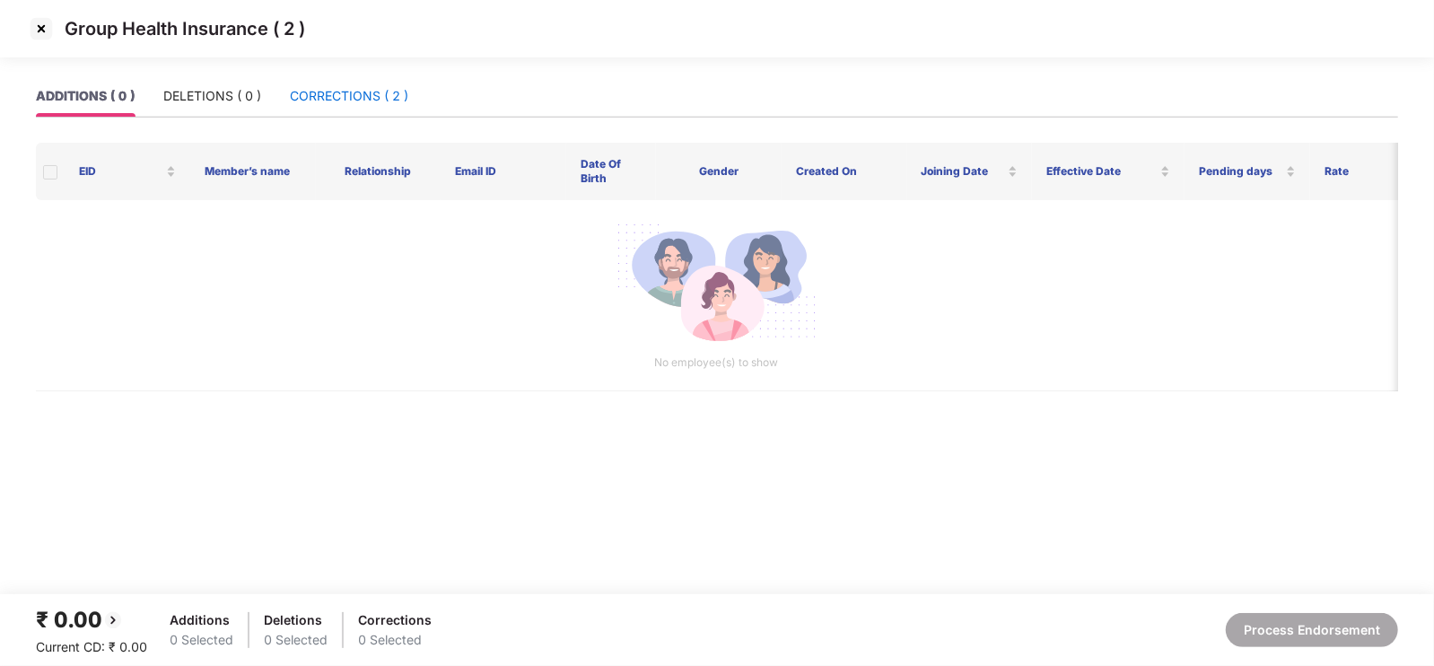
click at [381, 101] on div "CORRECTIONS ( 2 )" at bounding box center [349, 96] width 118 height 20
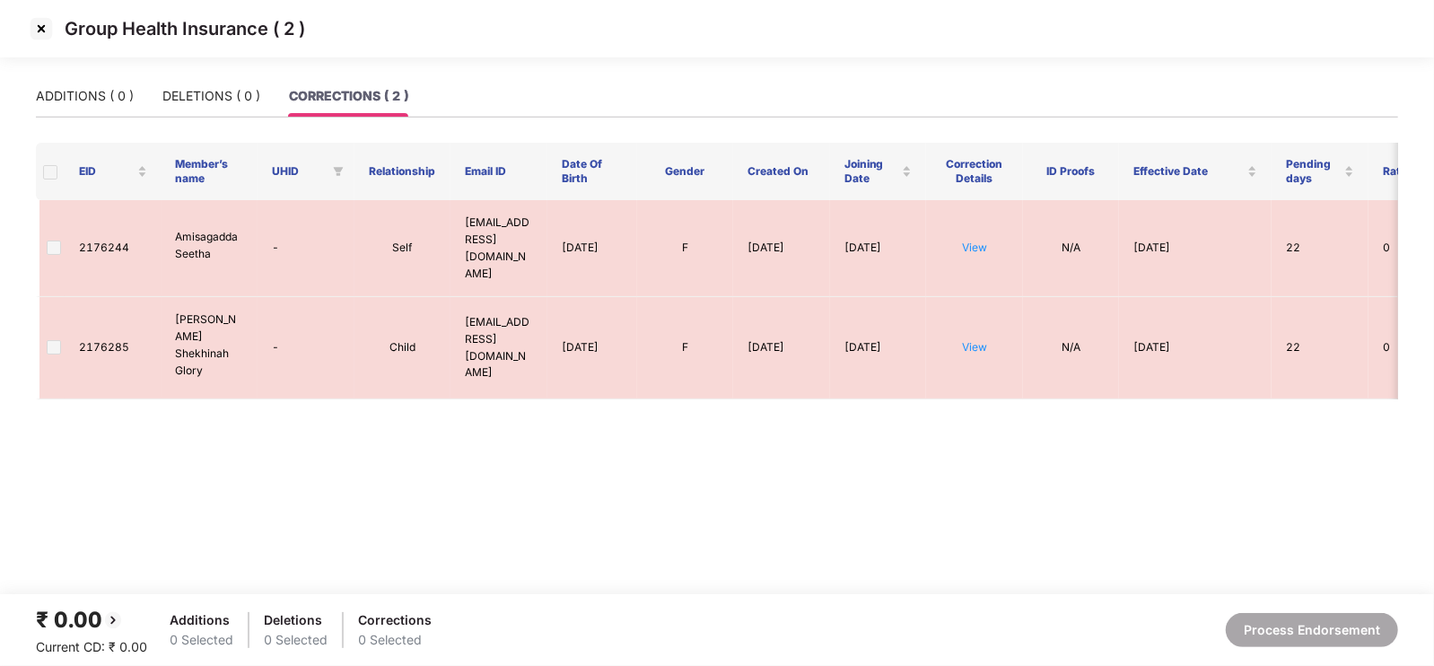
click at [39, 25] on img at bounding box center [41, 28] width 29 height 29
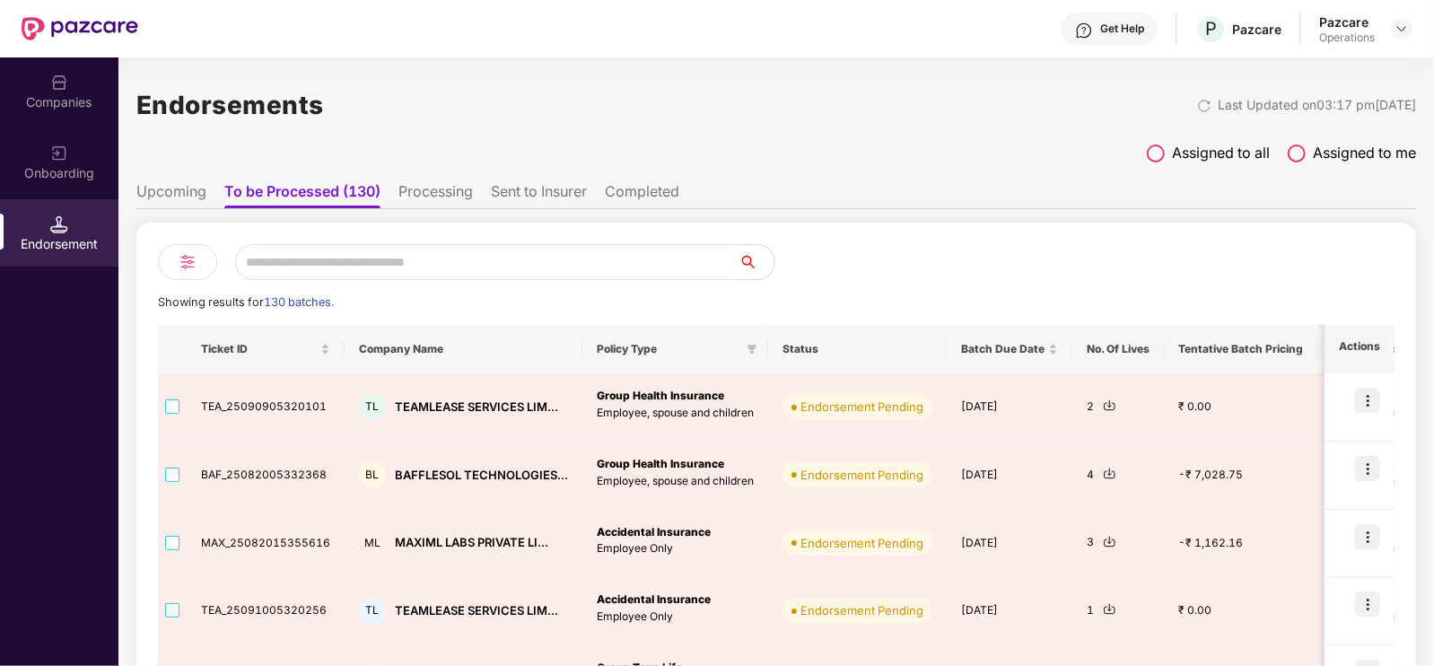
click at [1146, 271] on div at bounding box center [1085, 262] width 618 height 36
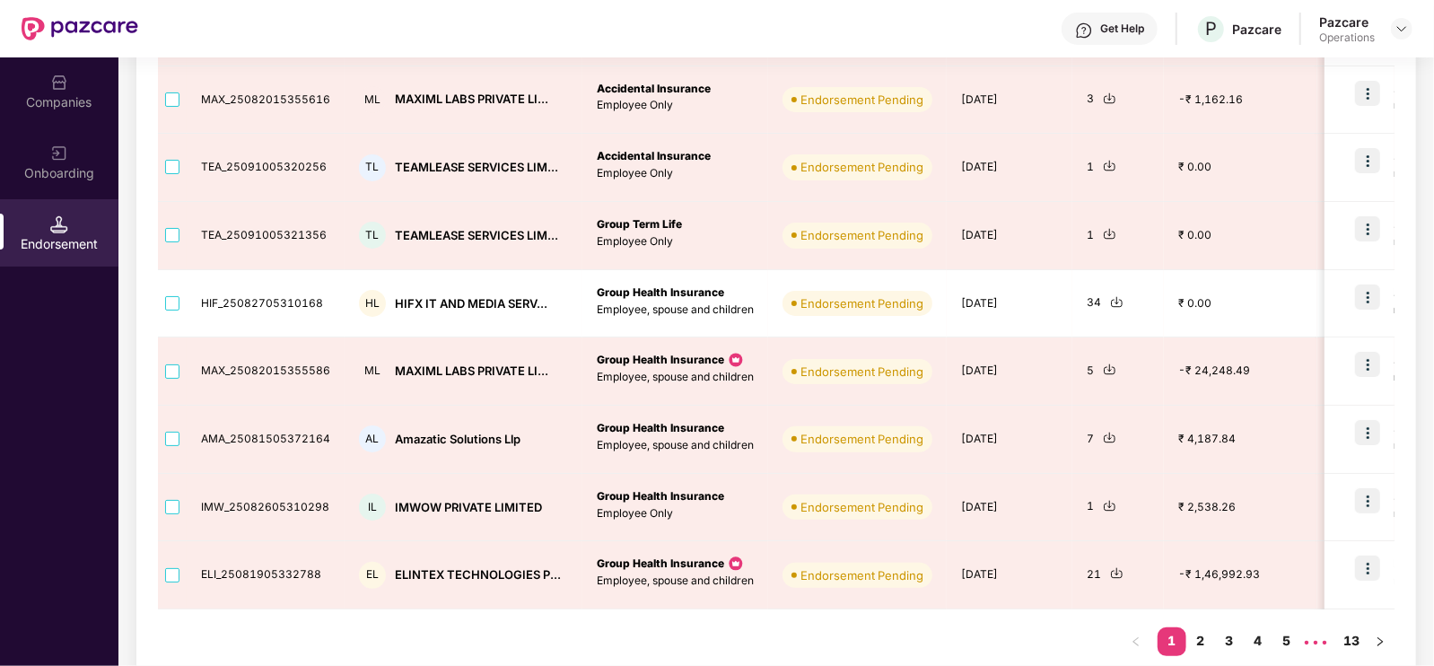
scroll to position [448, 0]
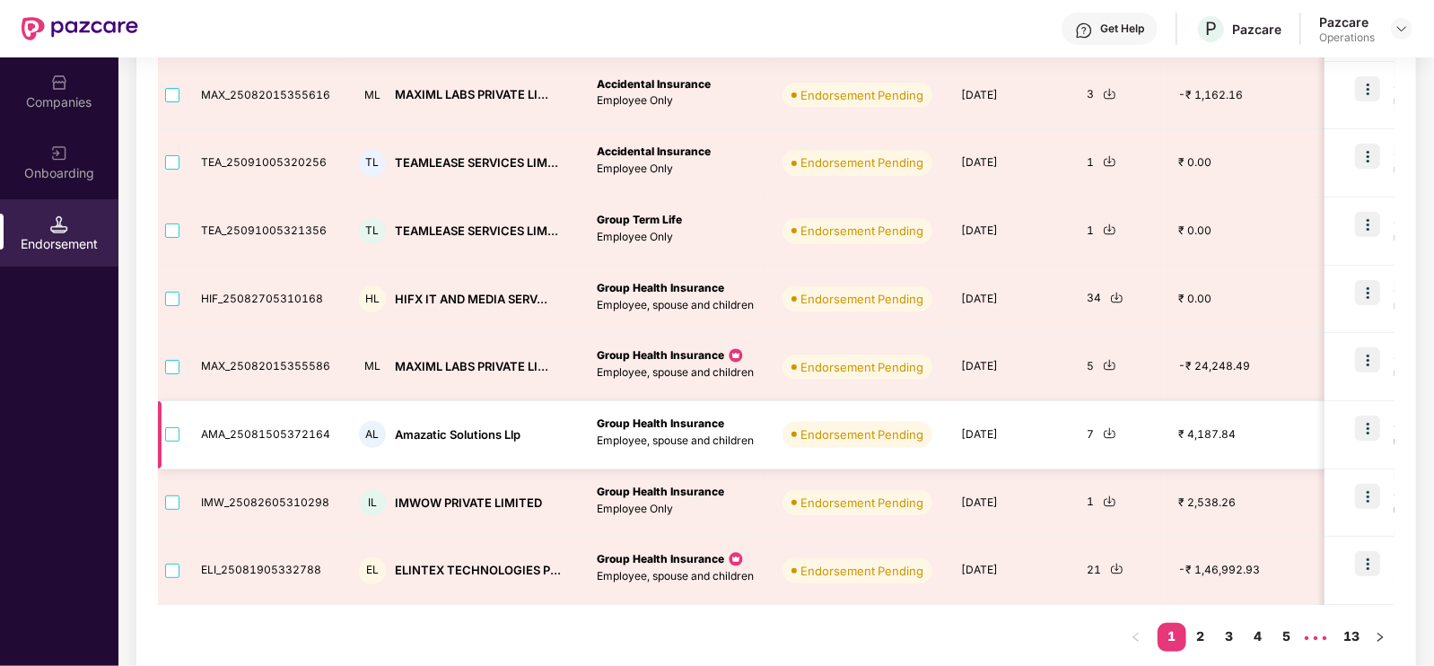
click at [1146, 430] on img at bounding box center [1367, 428] width 25 height 25
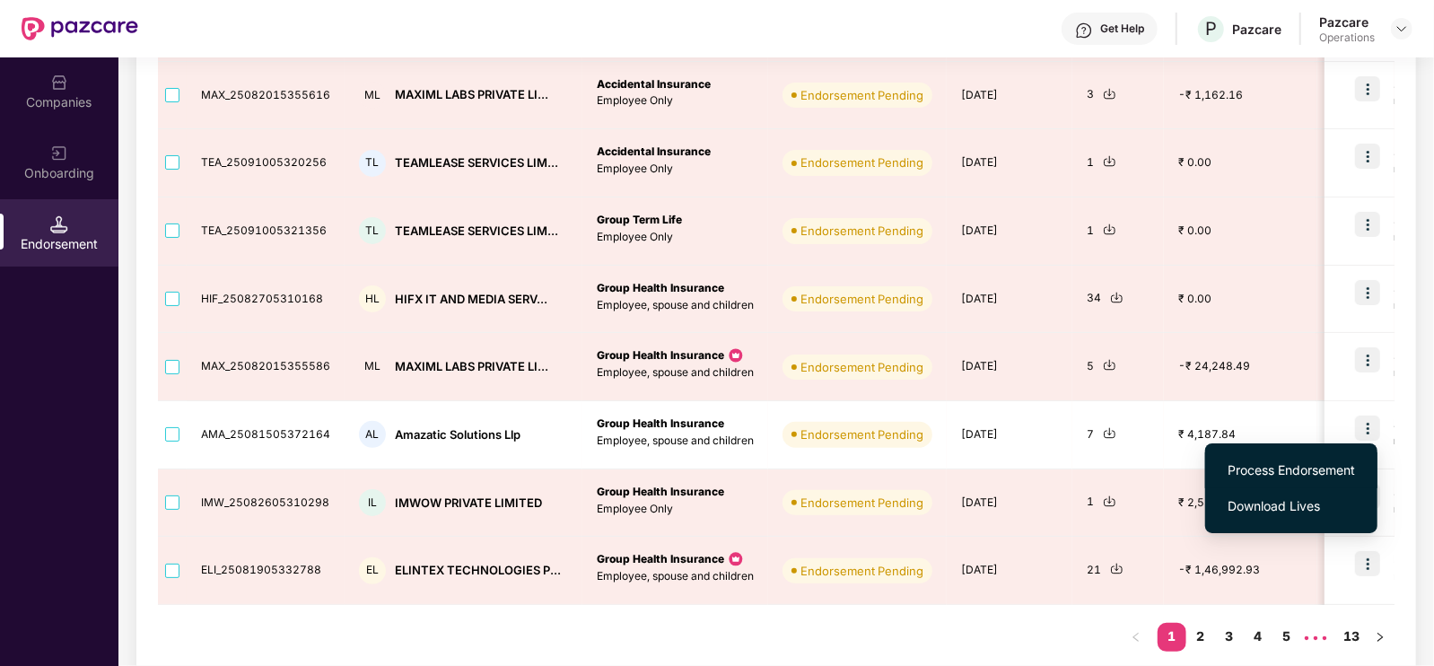
click at [1146, 472] on span "Process Endorsement" at bounding box center [1291, 470] width 127 height 20
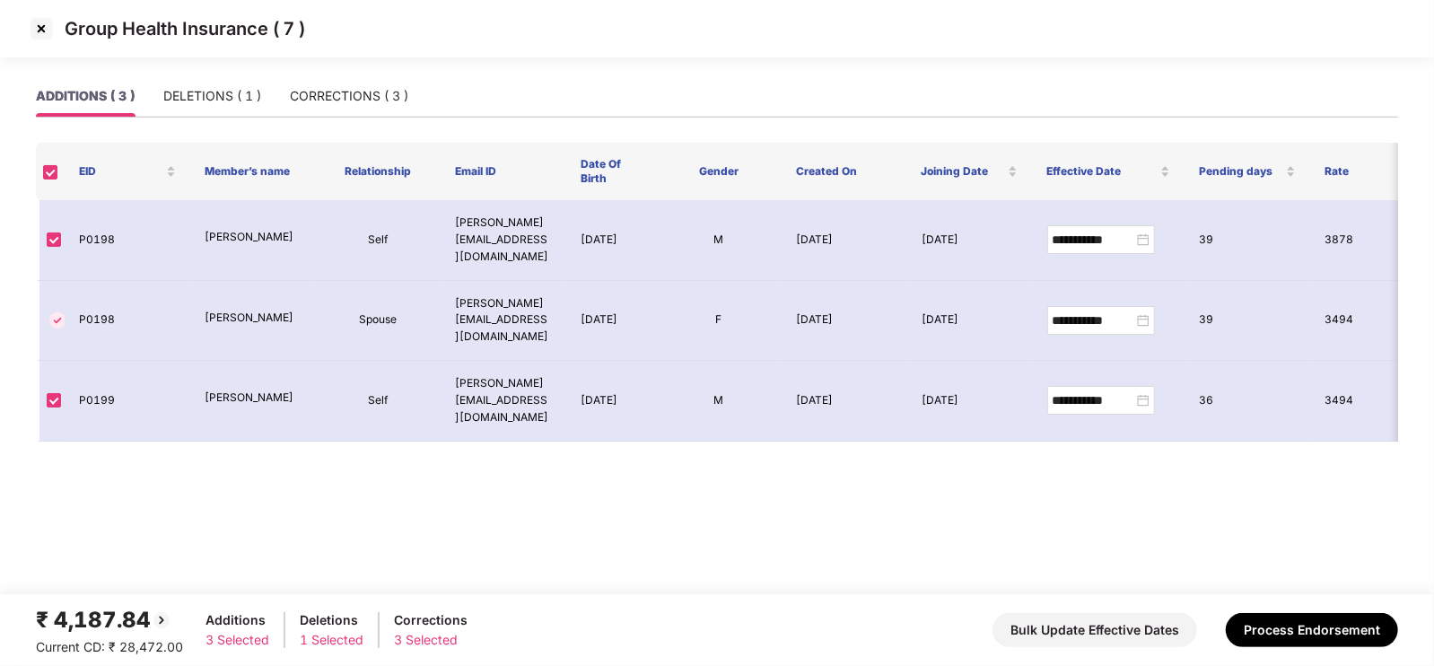
click at [42, 23] on img at bounding box center [41, 28] width 29 height 29
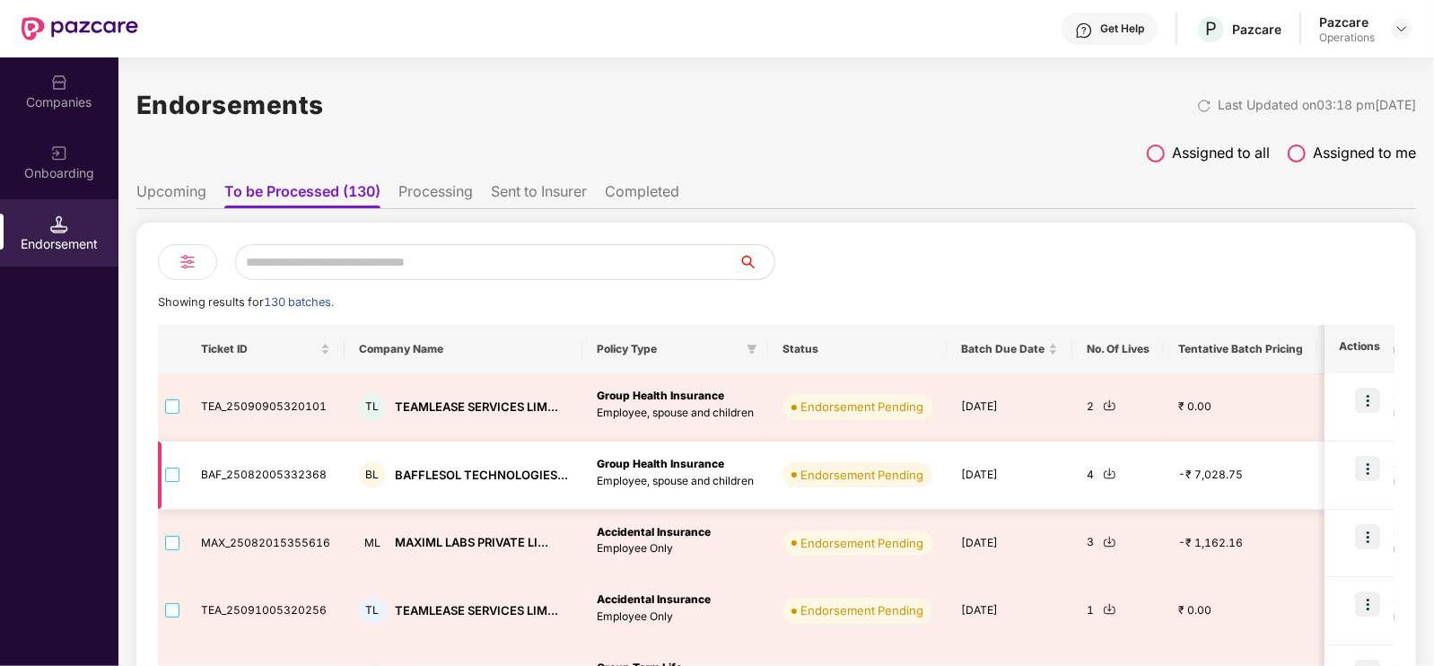
click at [1146, 468] on img at bounding box center [1367, 468] width 25 height 25
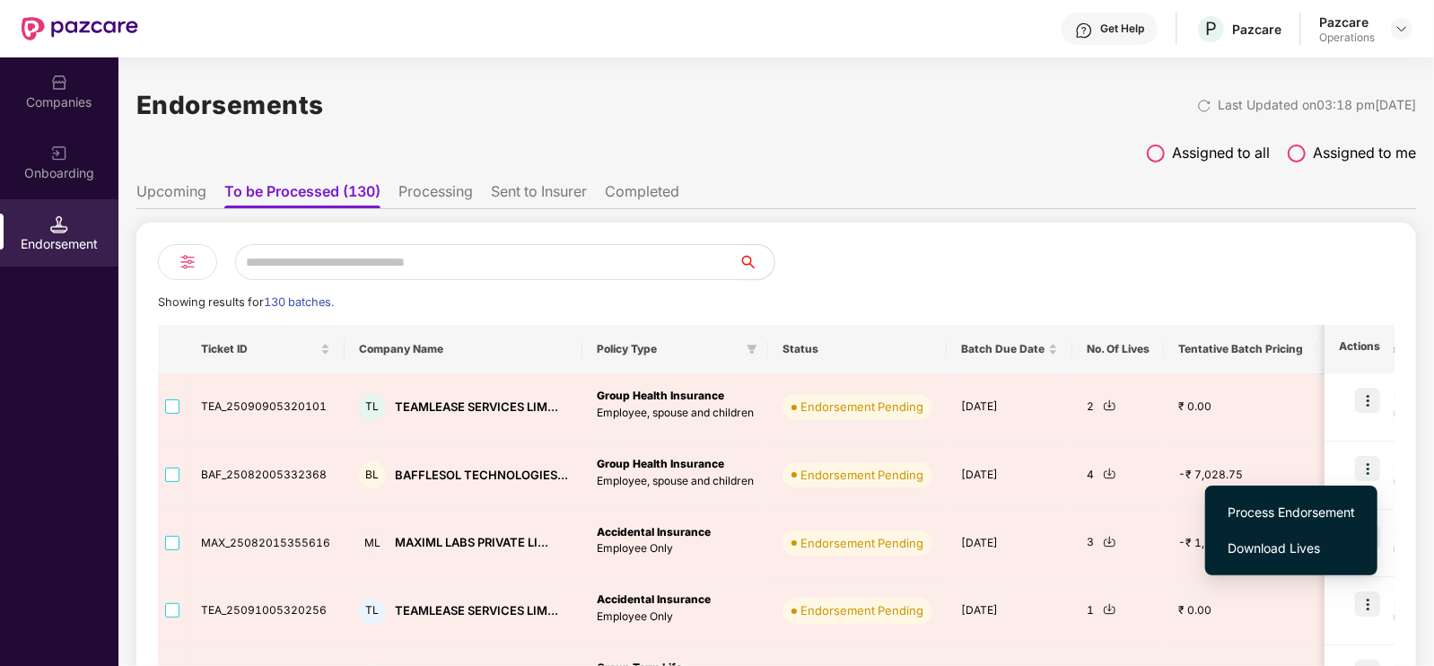
click at [871, 276] on div at bounding box center [1085, 262] width 618 height 36
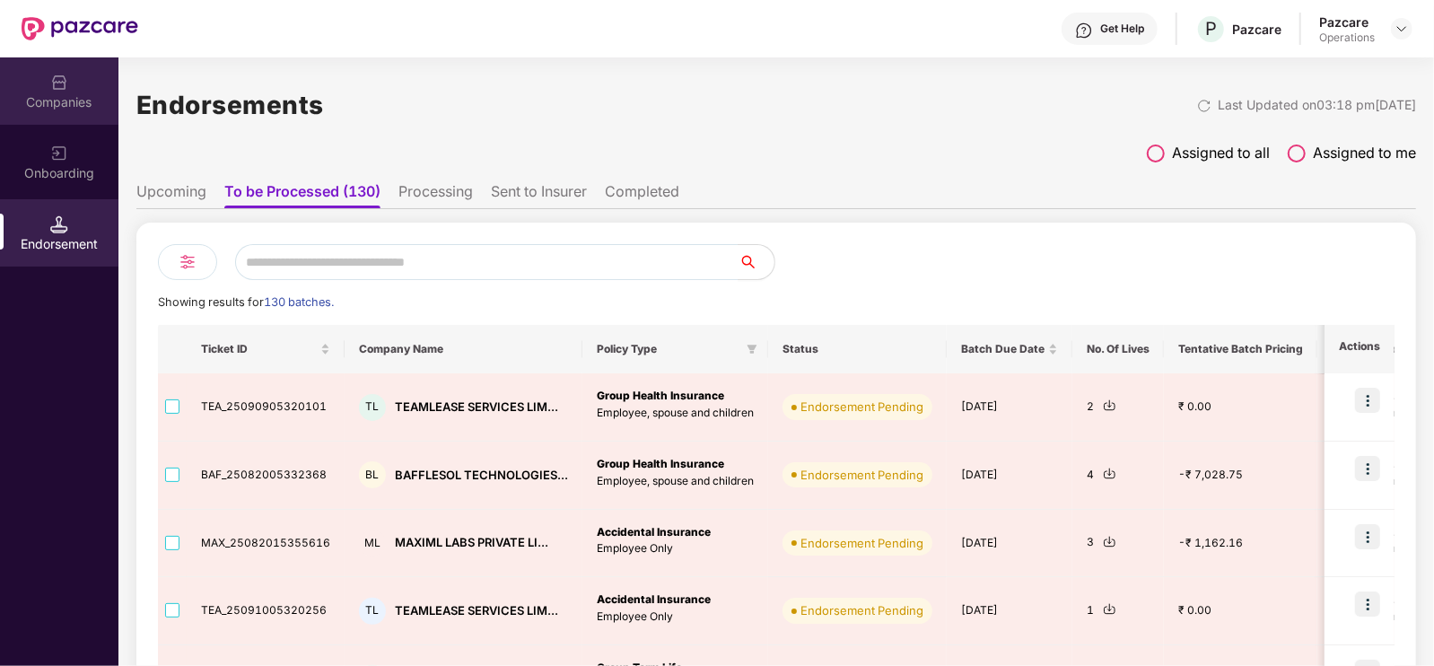
click at [86, 105] on div "Companies" at bounding box center [59, 102] width 118 height 18
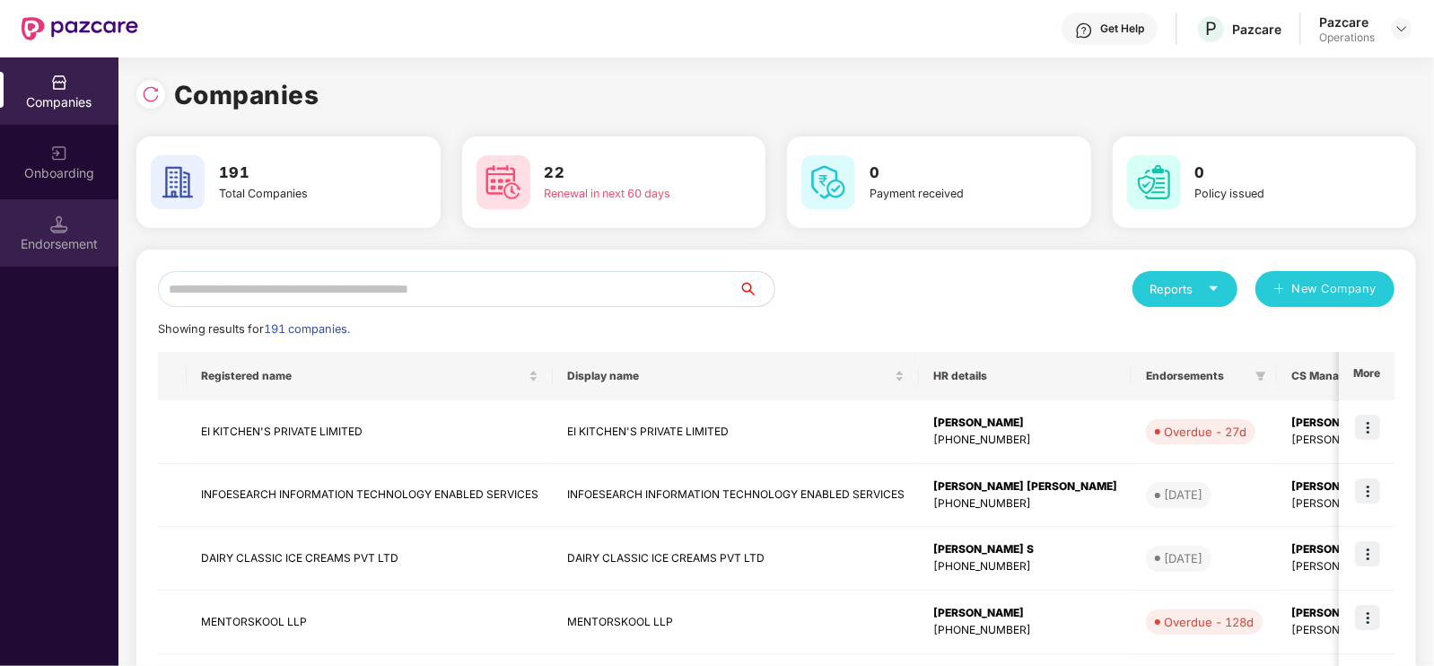
click at [62, 248] on div "Endorsement" at bounding box center [59, 244] width 118 height 18
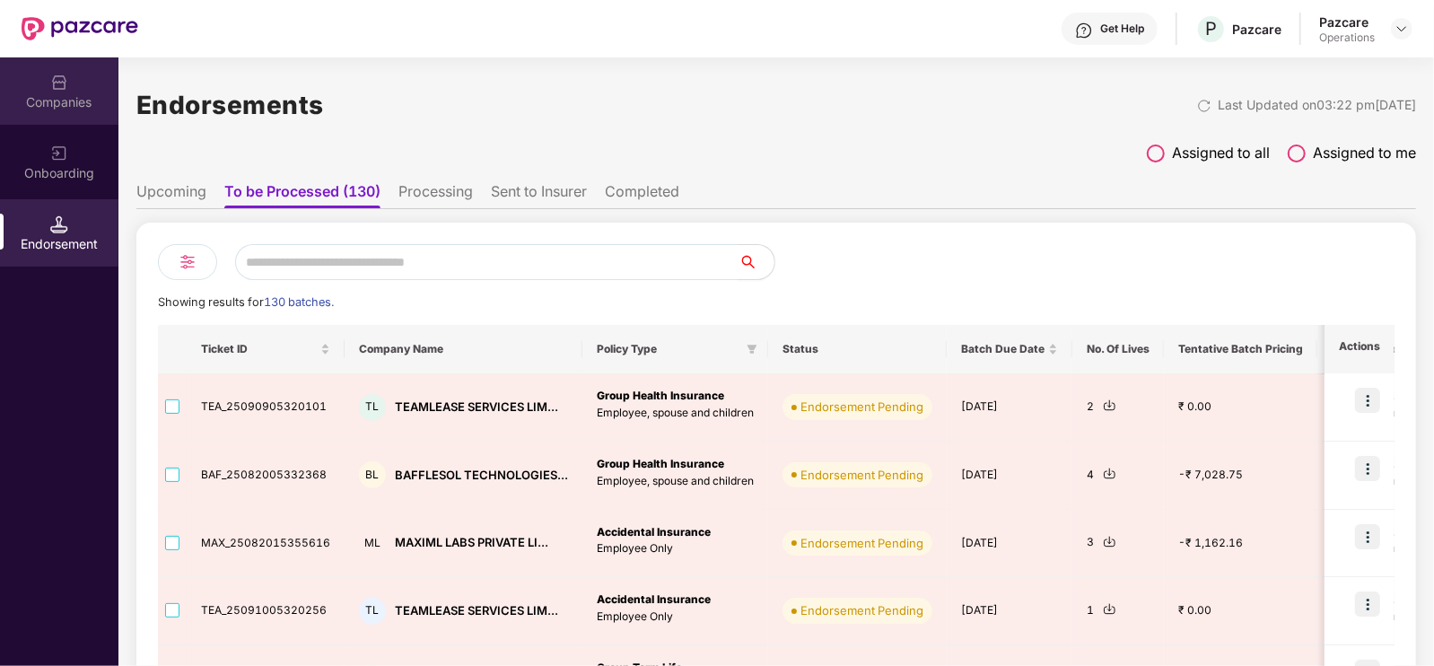
click at [50, 92] on div "Companies" at bounding box center [59, 90] width 118 height 67
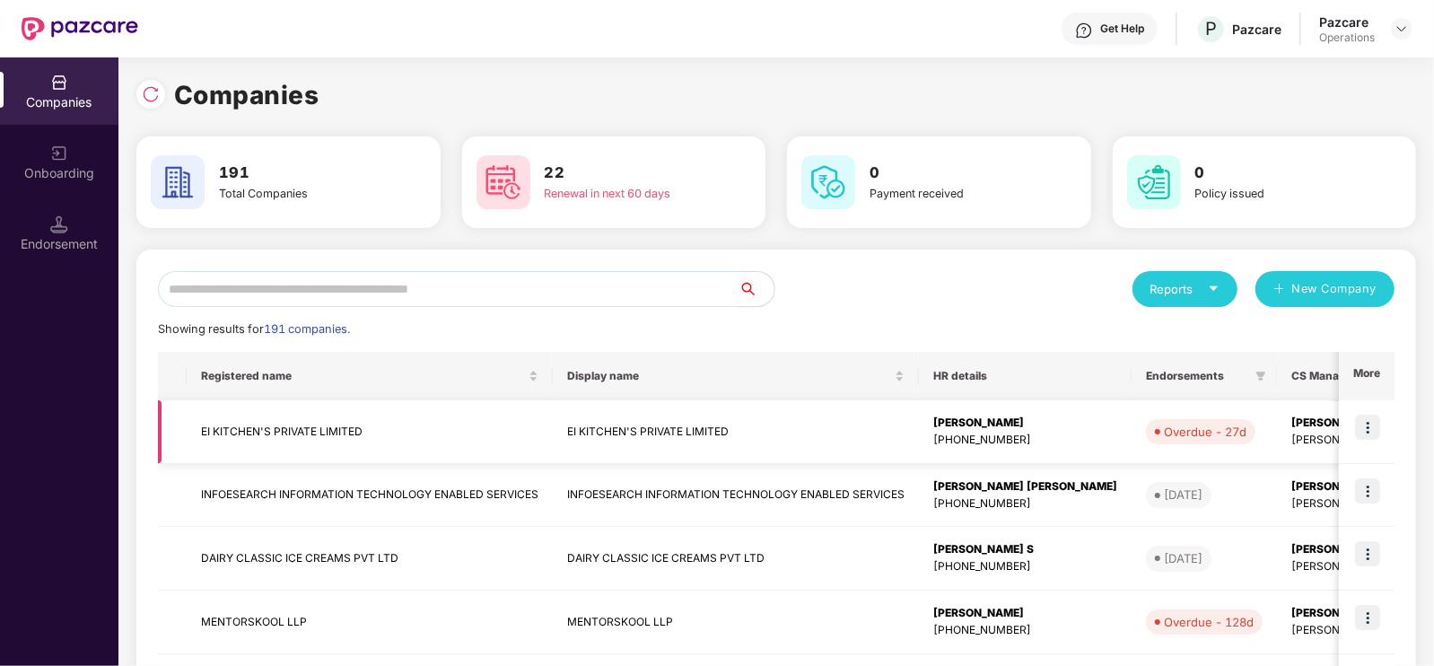
scroll to position [111, 0]
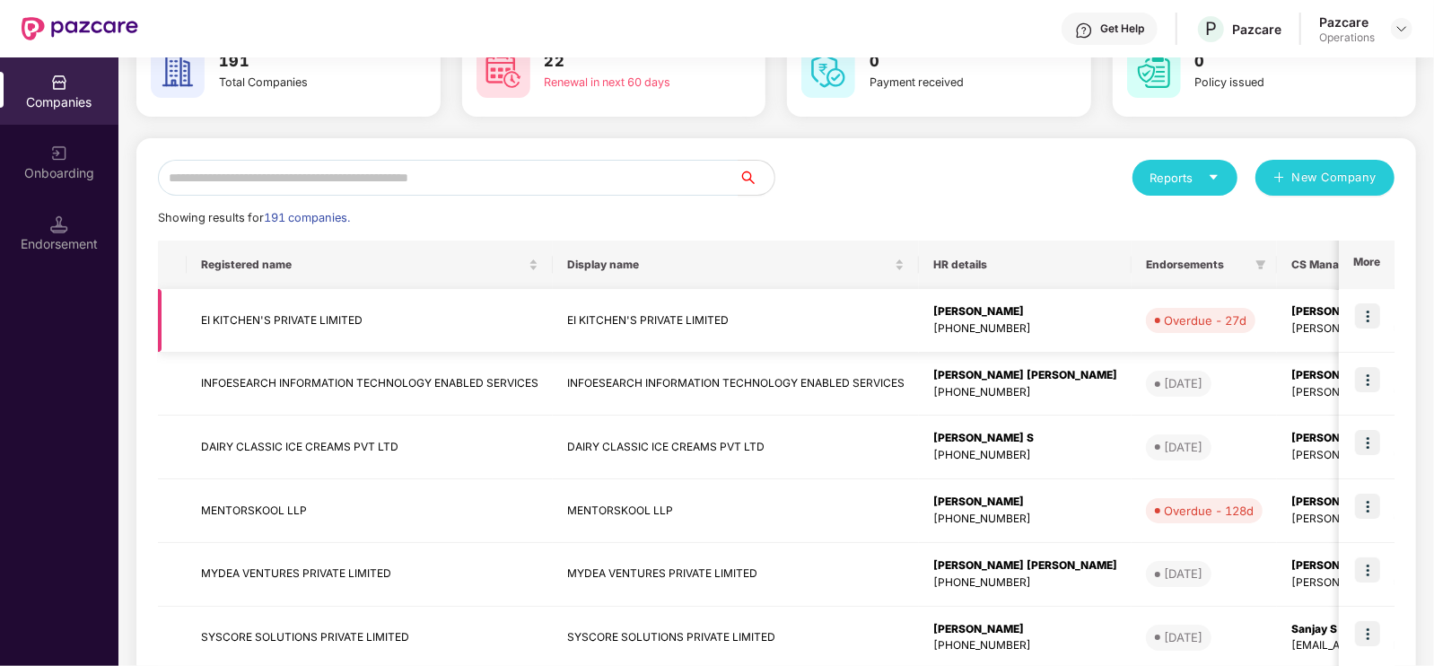
click at [1146, 318] on img at bounding box center [1367, 315] width 25 height 25
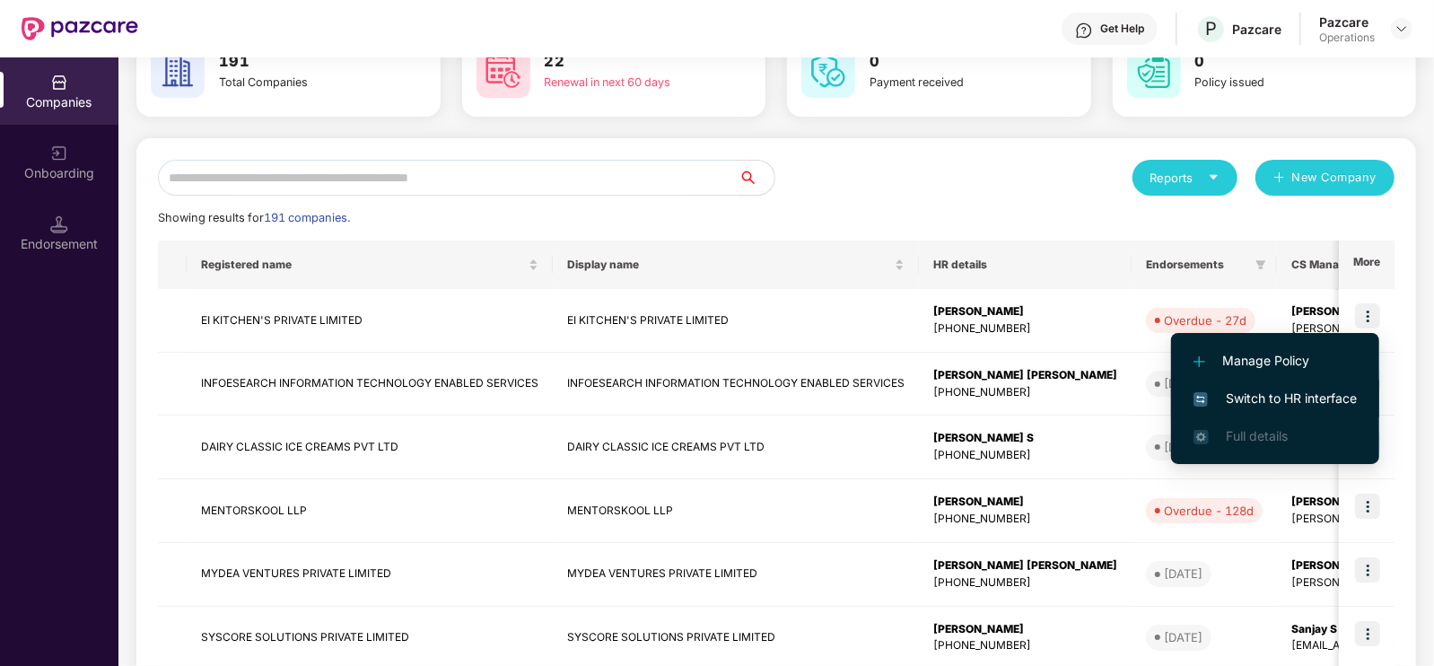
click at [1146, 400] on span "Switch to HR interface" at bounding box center [1275, 399] width 163 height 20
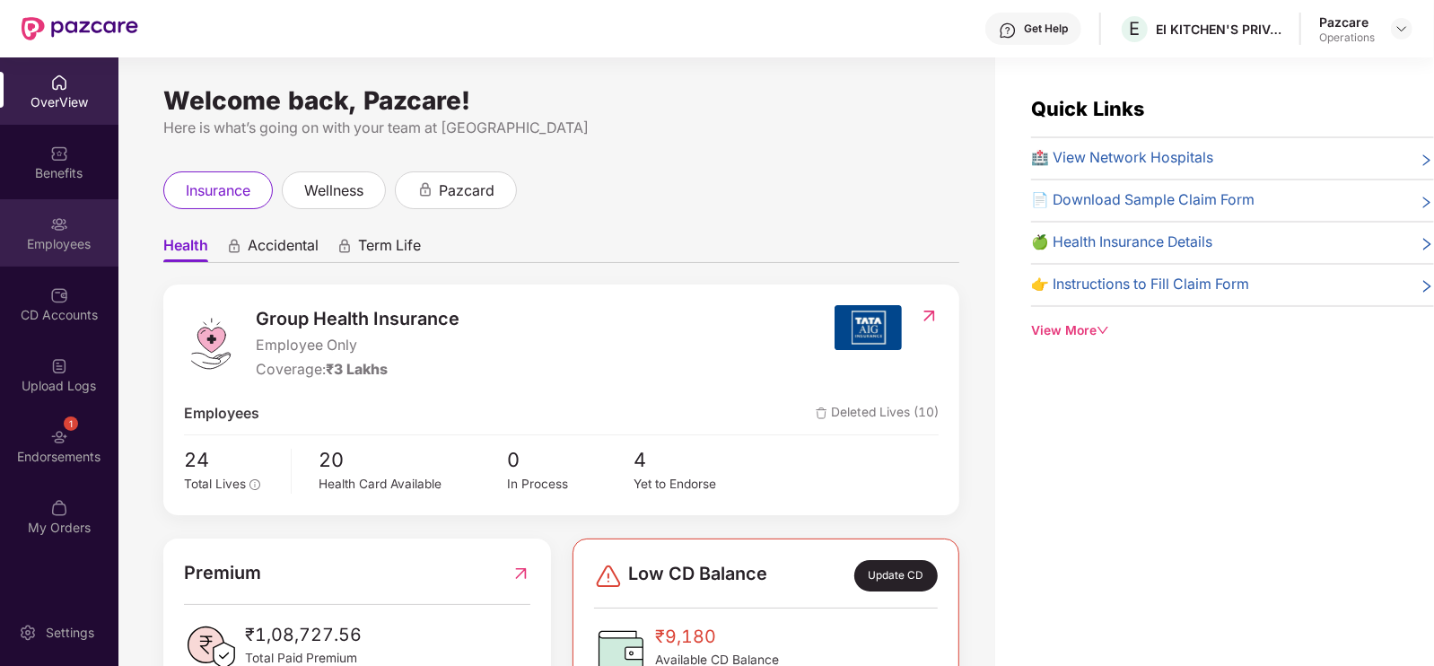
click at [74, 222] on div "Employees" at bounding box center [59, 232] width 118 height 67
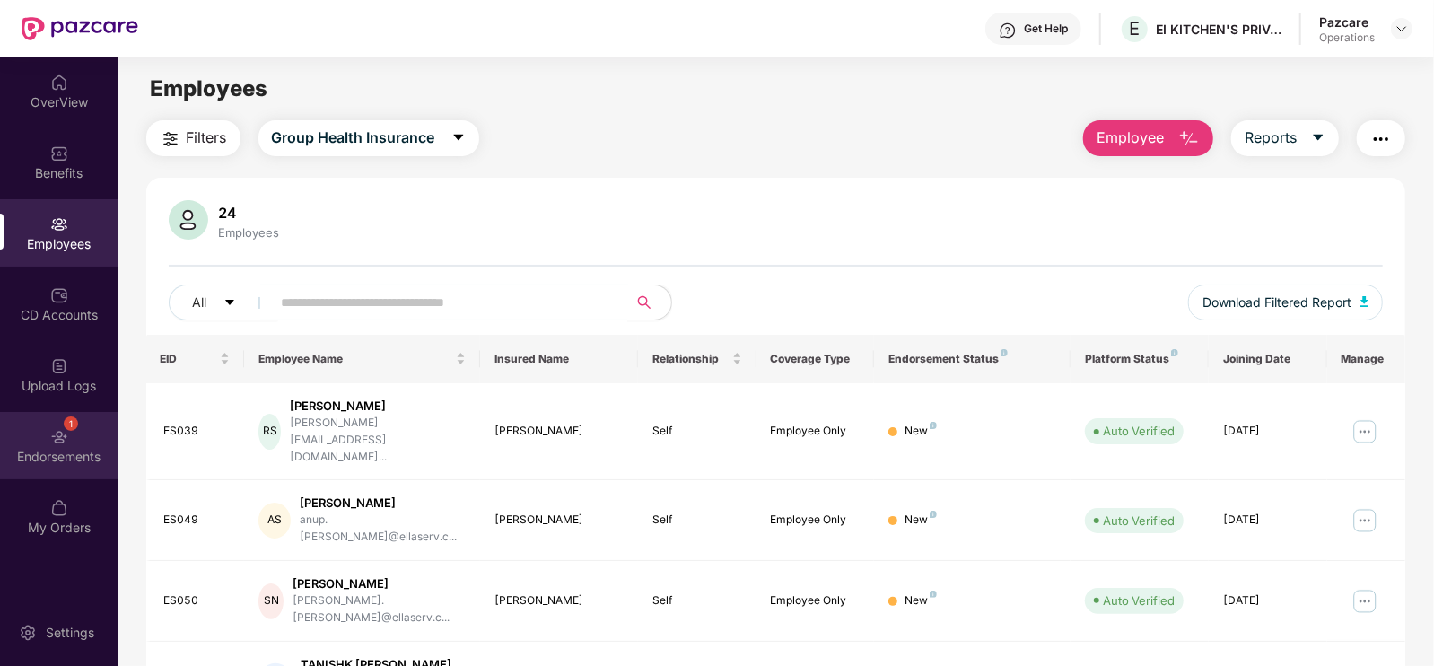
click at [22, 462] on div "Endorsements" at bounding box center [59, 457] width 118 height 18
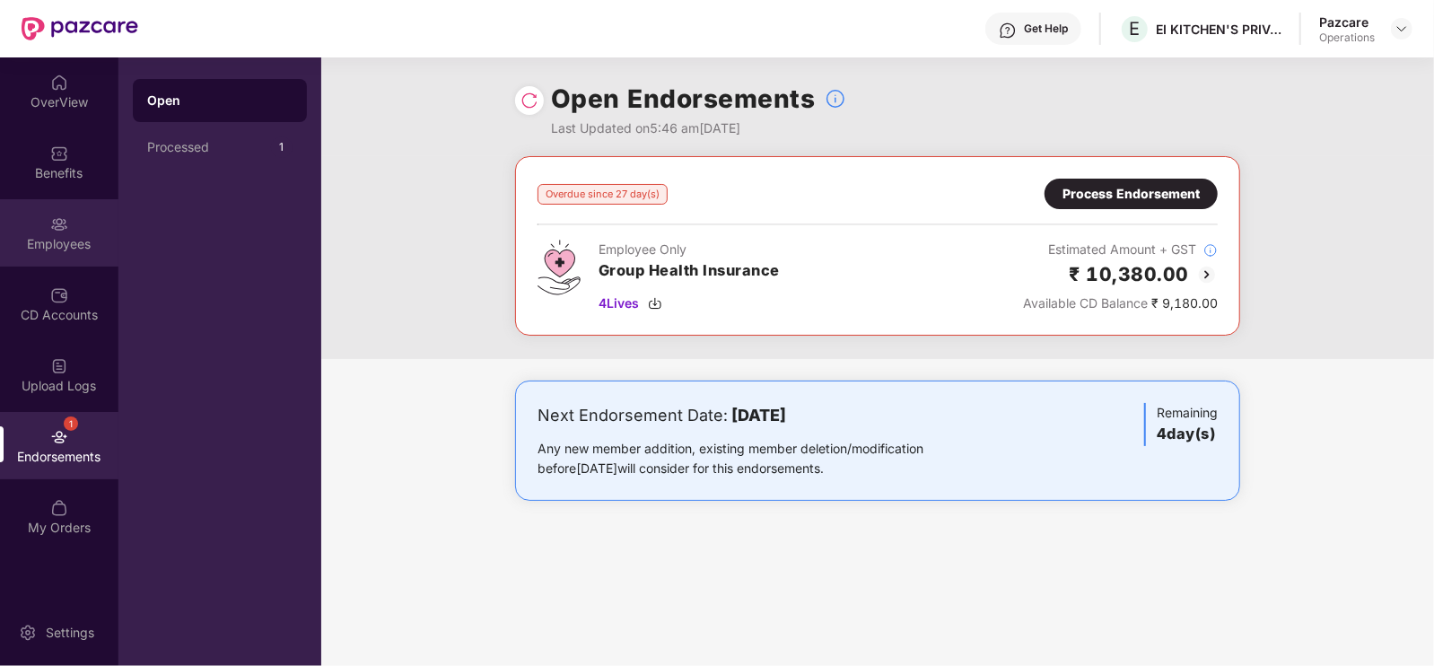
click at [39, 250] on div "Employees" at bounding box center [59, 244] width 118 height 18
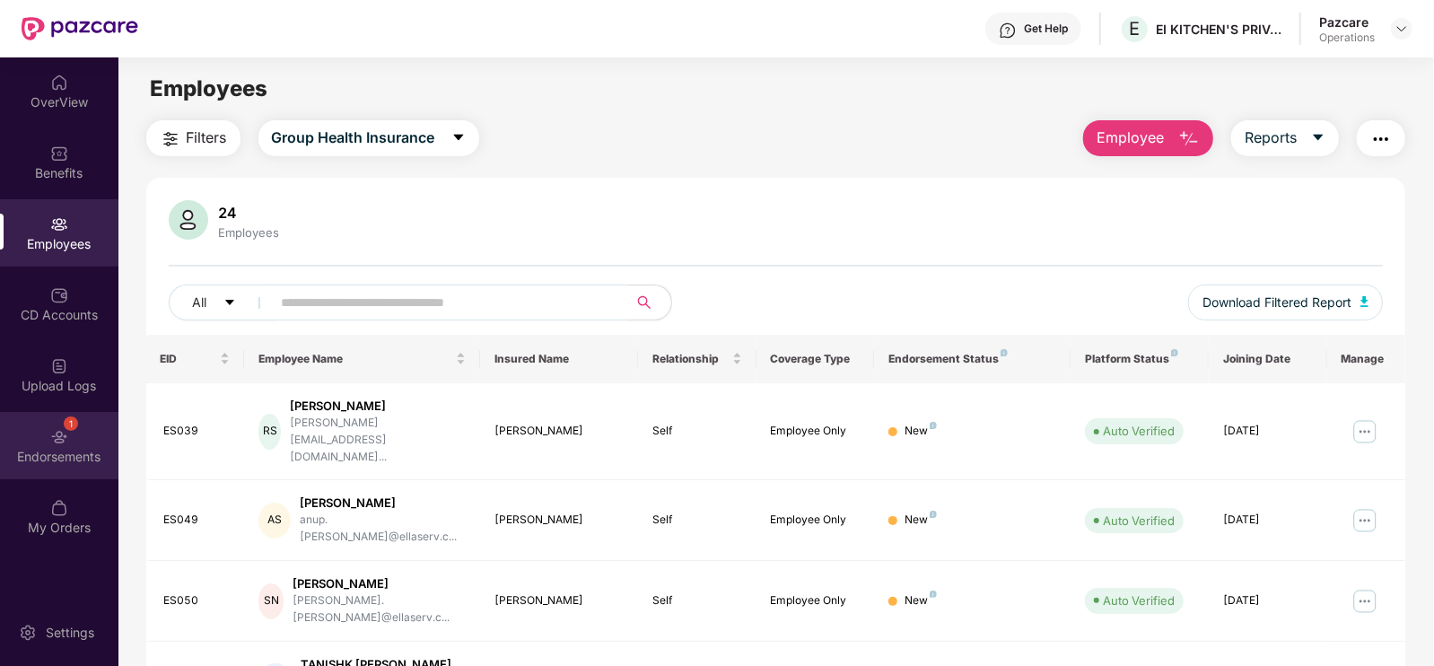
click at [60, 444] on img at bounding box center [59, 437] width 18 height 18
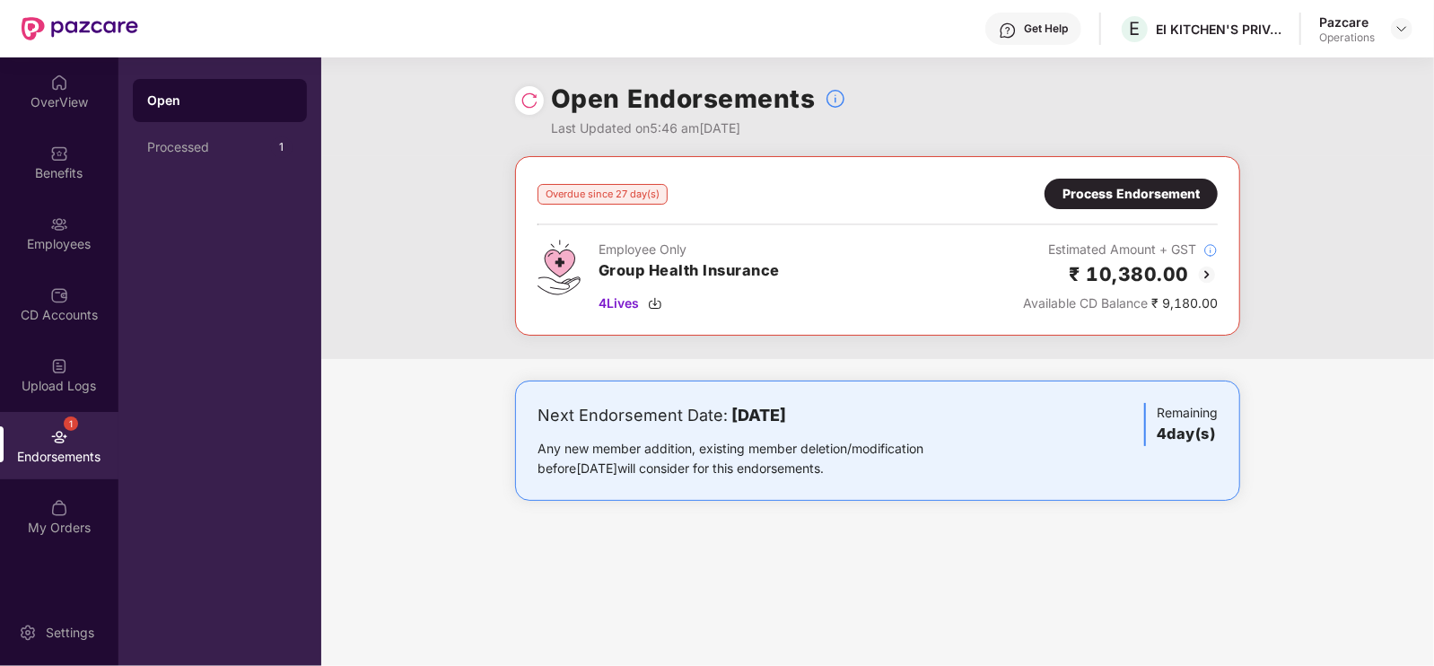
click at [1146, 188] on div "Process Endorsement" at bounding box center [1131, 194] width 137 height 20
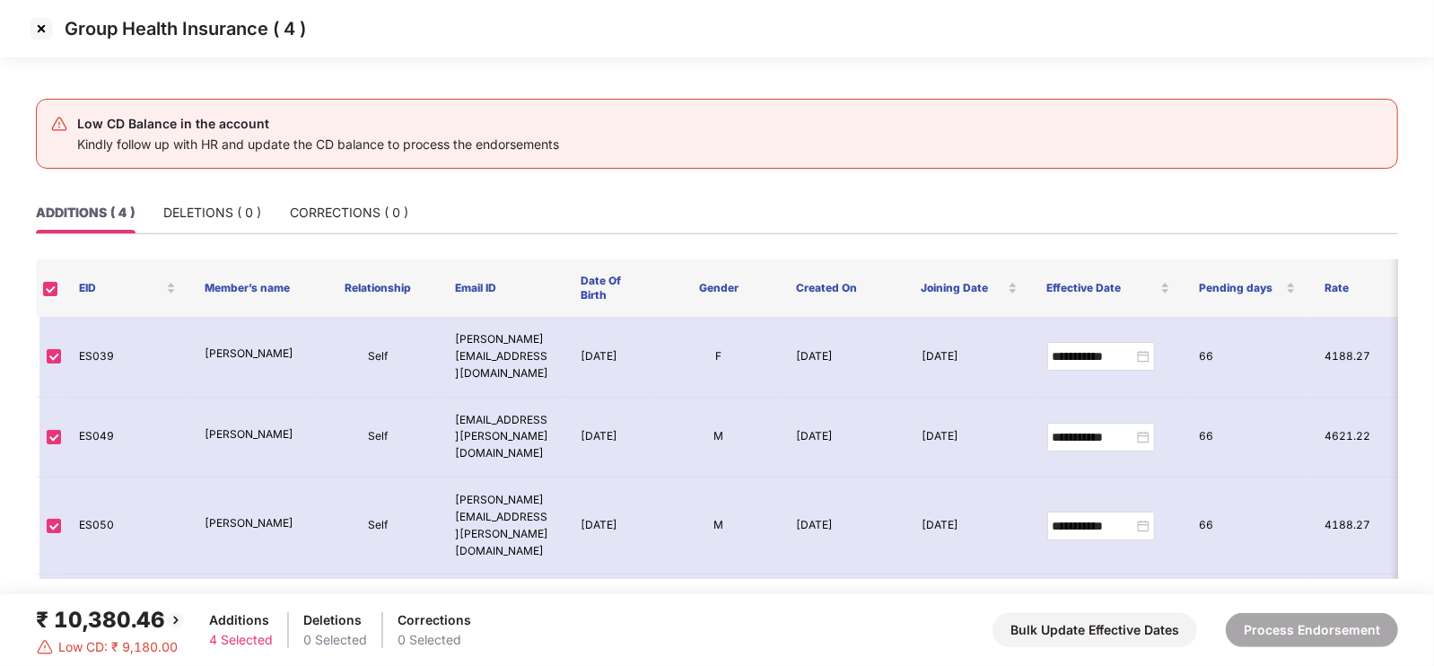
click at [41, 25] on img at bounding box center [41, 28] width 29 height 29
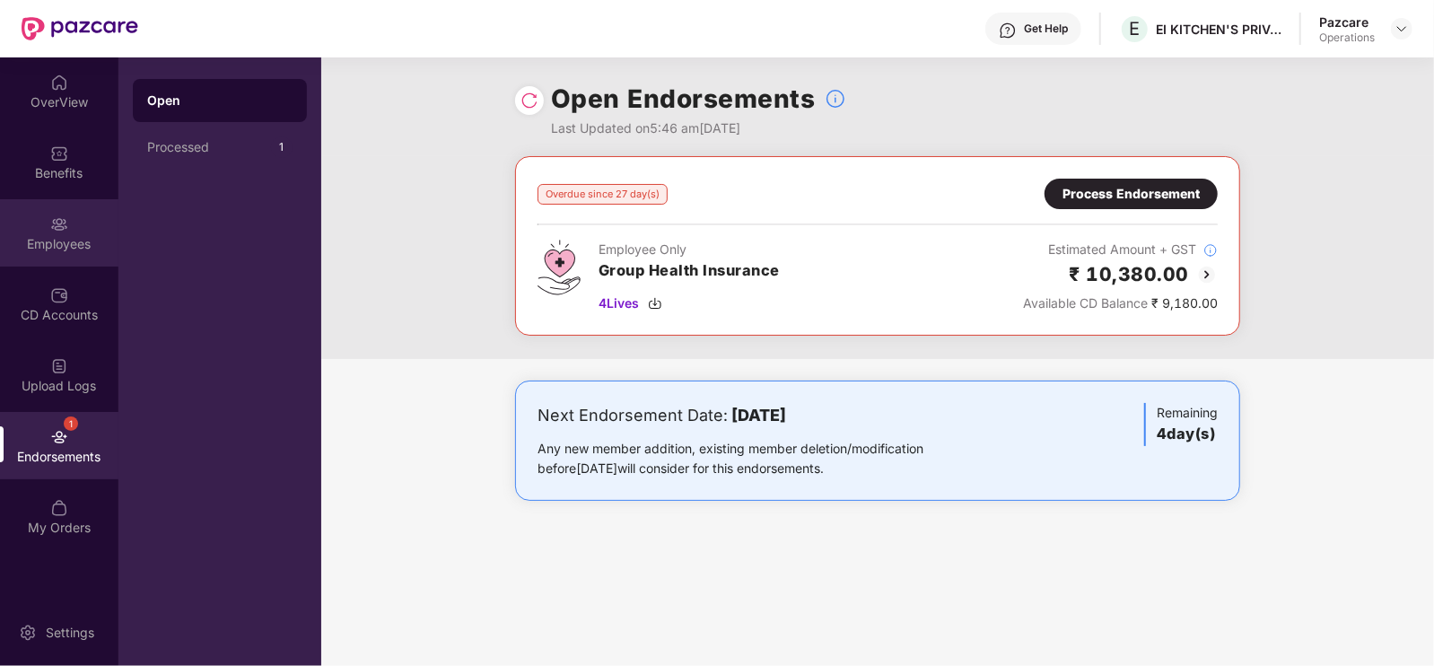
click at [40, 249] on div "Employees" at bounding box center [59, 244] width 118 height 18
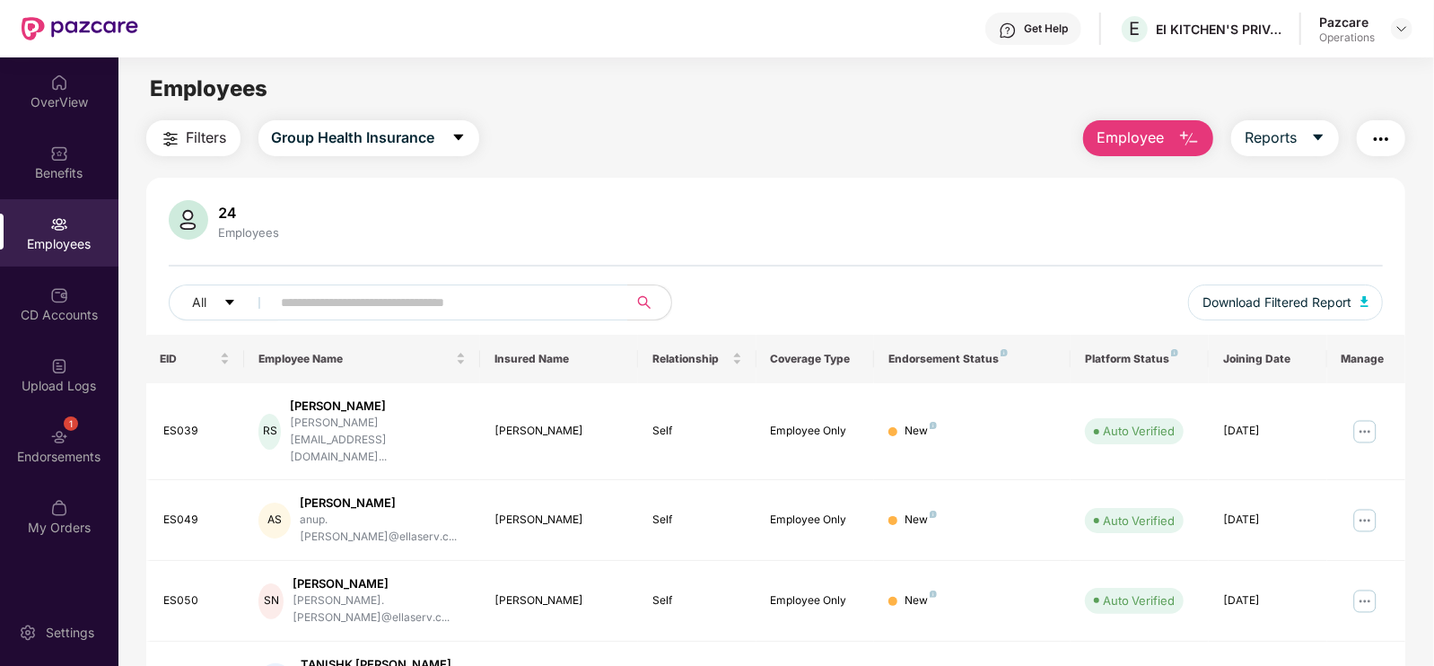
click at [1146, 144] on img "button" at bounding box center [1381, 139] width 22 height 22
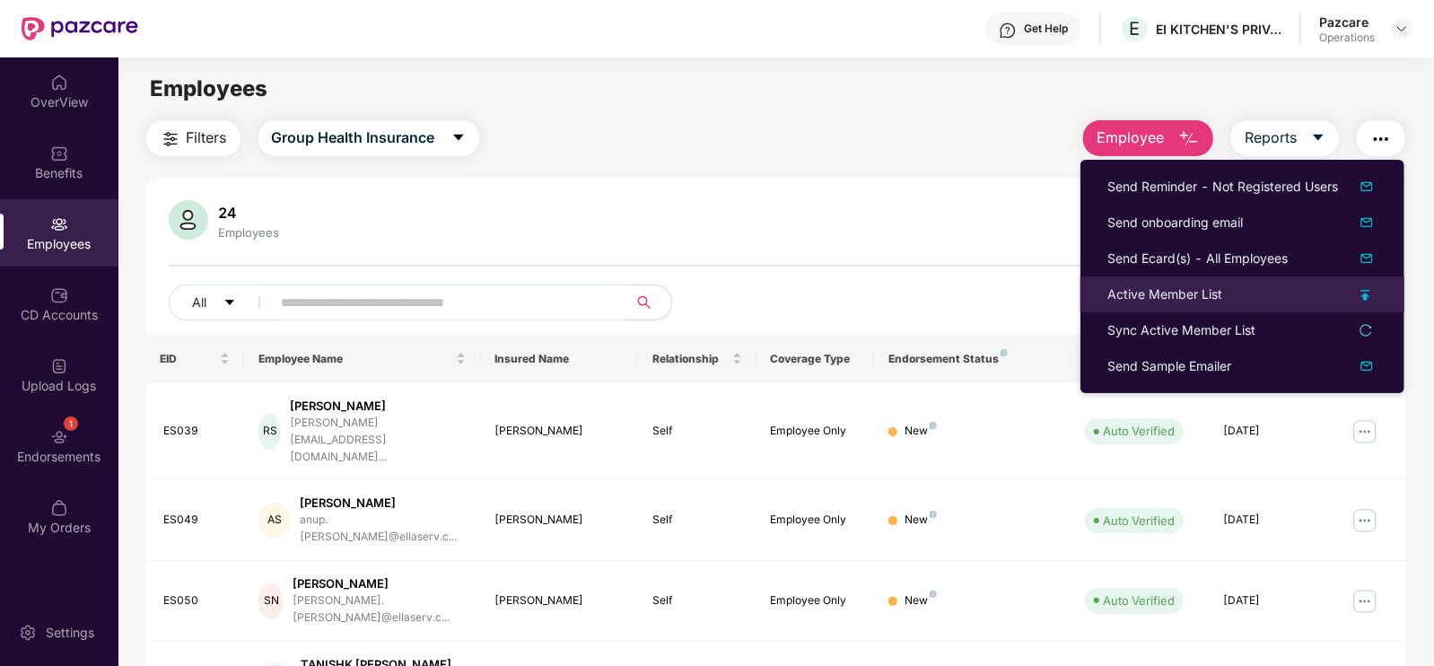
click at [1146, 301] on div "Active Member List" at bounding box center [1165, 295] width 115 height 20
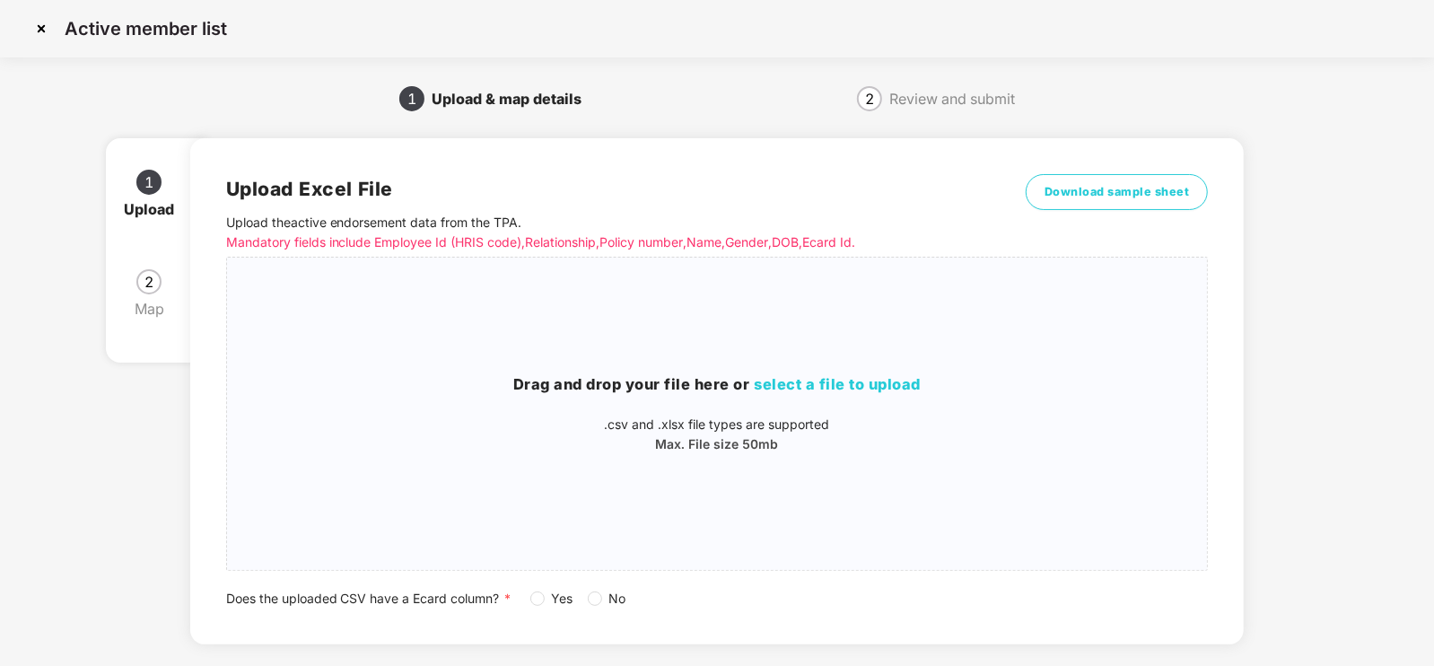
click at [33, 27] on img at bounding box center [41, 28] width 29 height 29
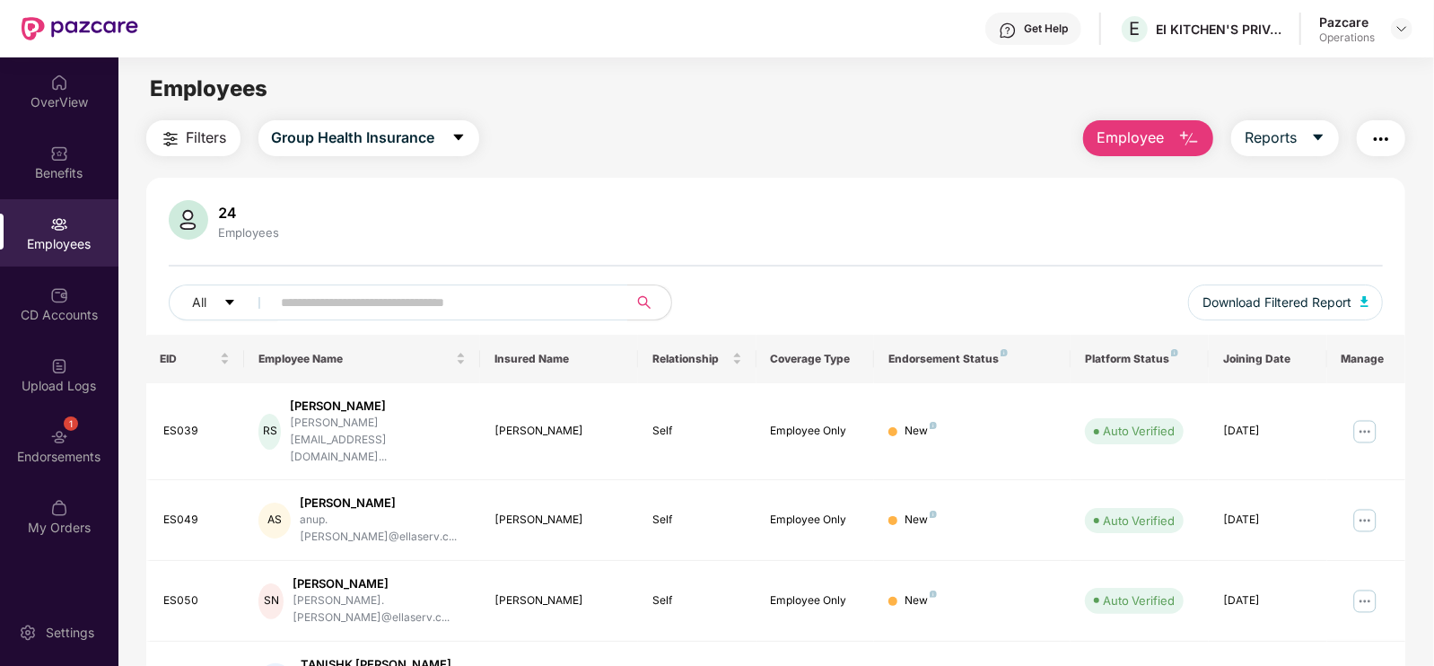
click at [884, 123] on div "Filters Group Health Insurance Employee Reports" at bounding box center [776, 138] width 1260 height 36
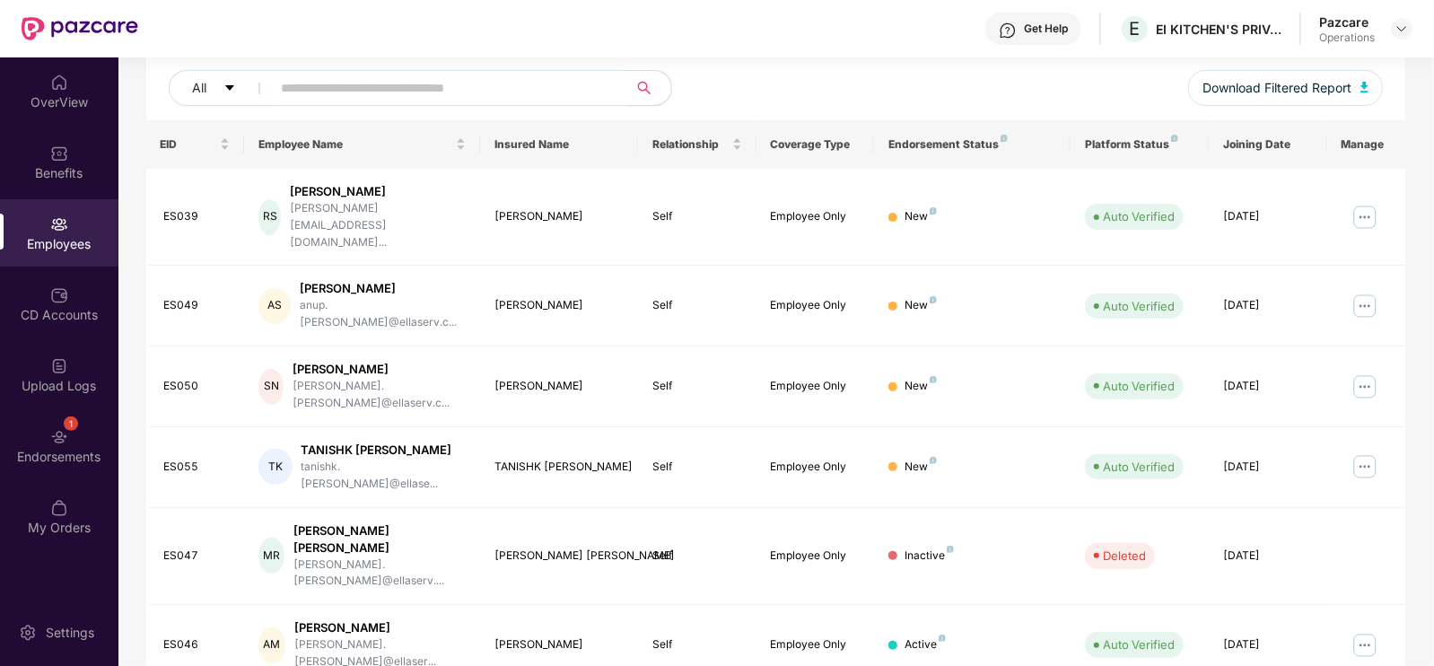
scroll to position [434, 0]
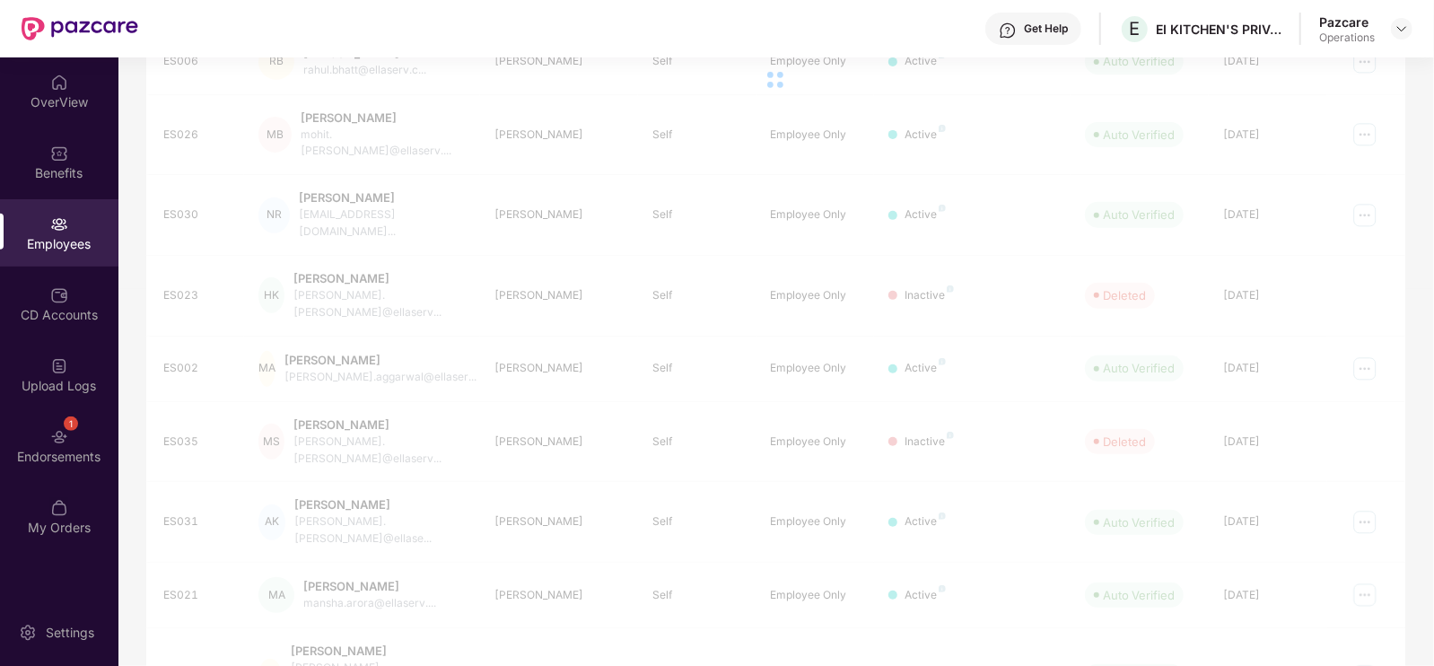
scroll to position [57, 0]
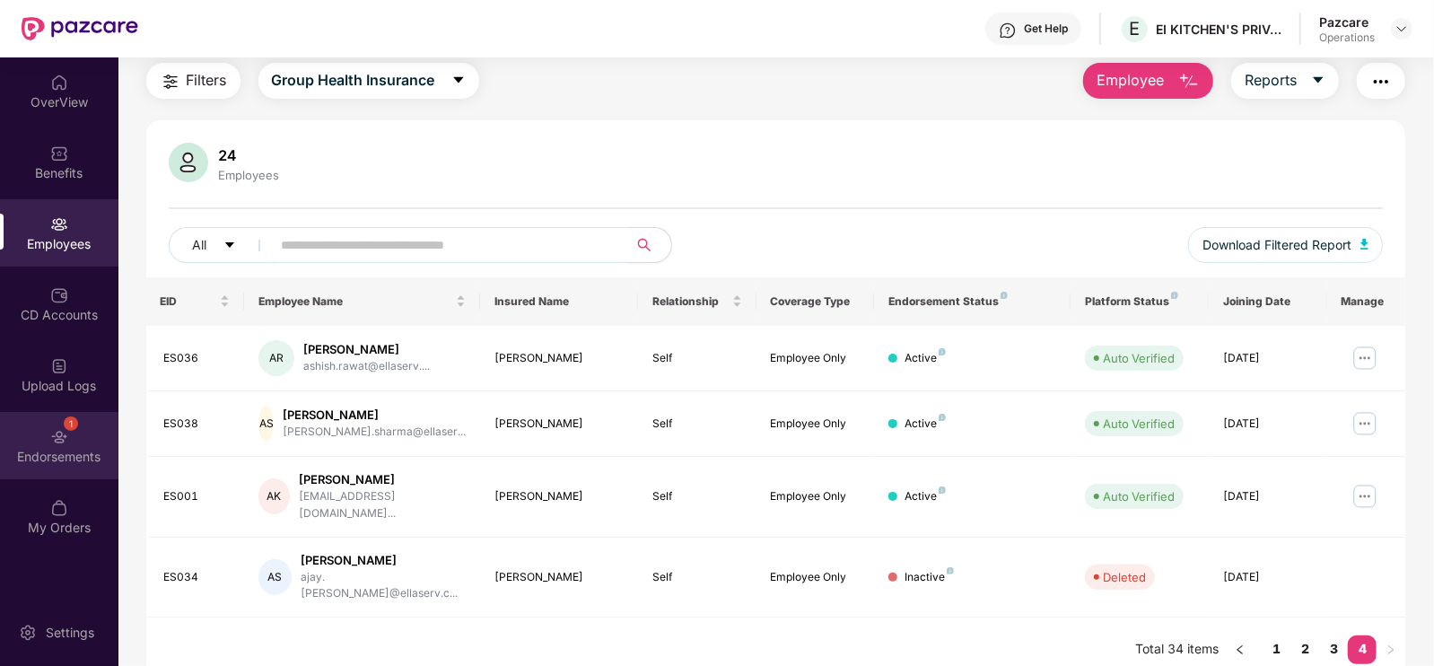
click at [18, 466] on div "1 Endorsements" at bounding box center [59, 445] width 118 height 67
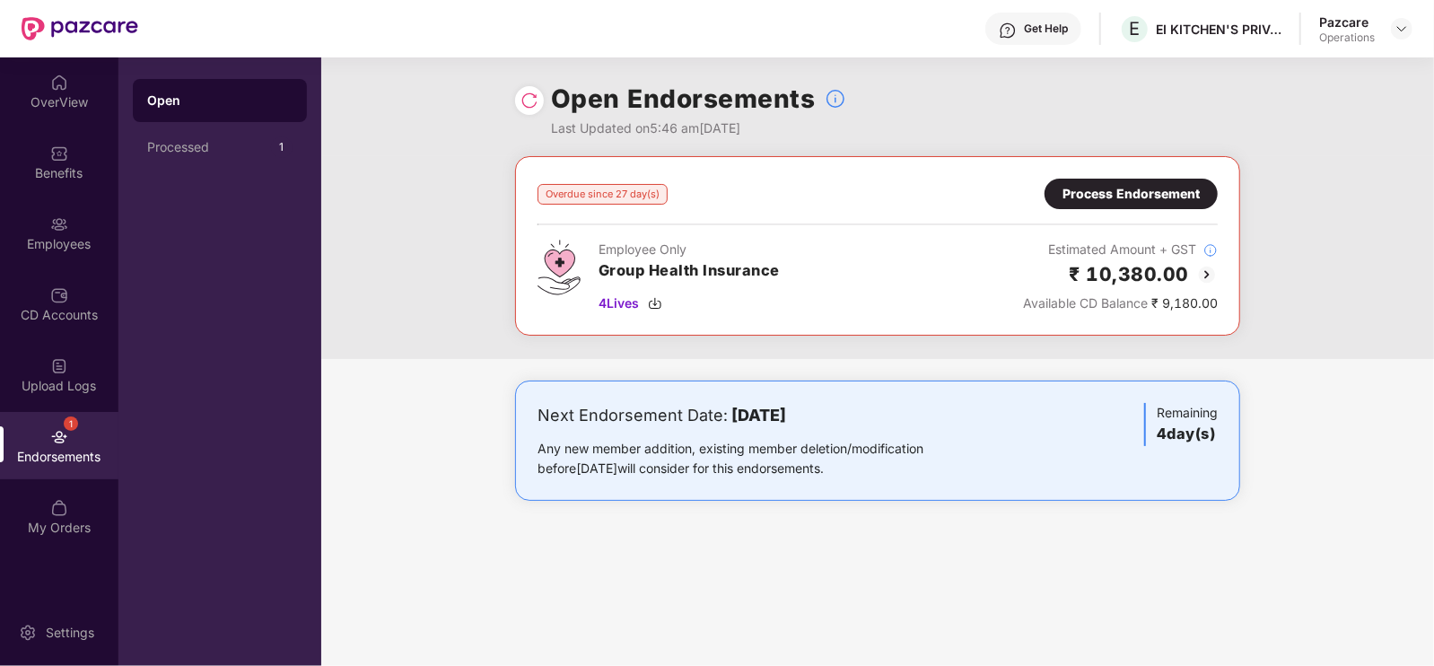
click at [1107, 203] on div "Process Endorsement" at bounding box center [1131, 194] width 137 height 20
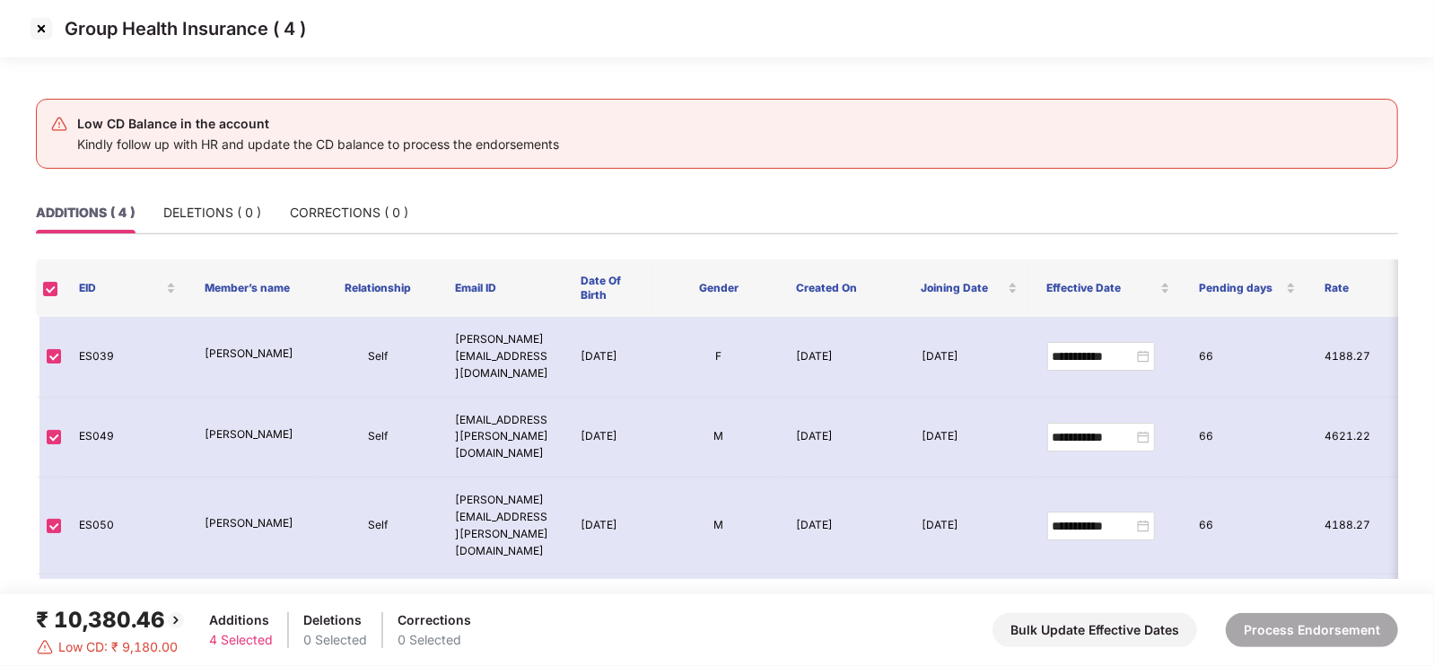
click at [33, 24] on img at bounding box center [41, 28] width 29 height 29
